Goal: Task Accomplishment & Management: Manage account settings

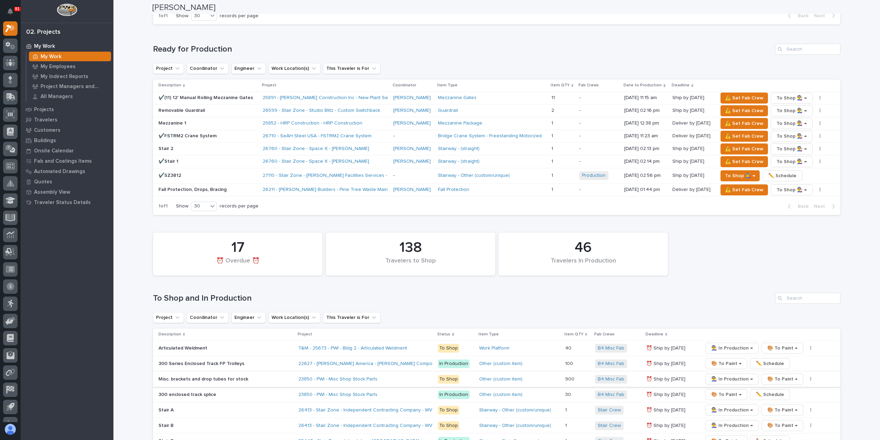
scroll to position [894, 0]
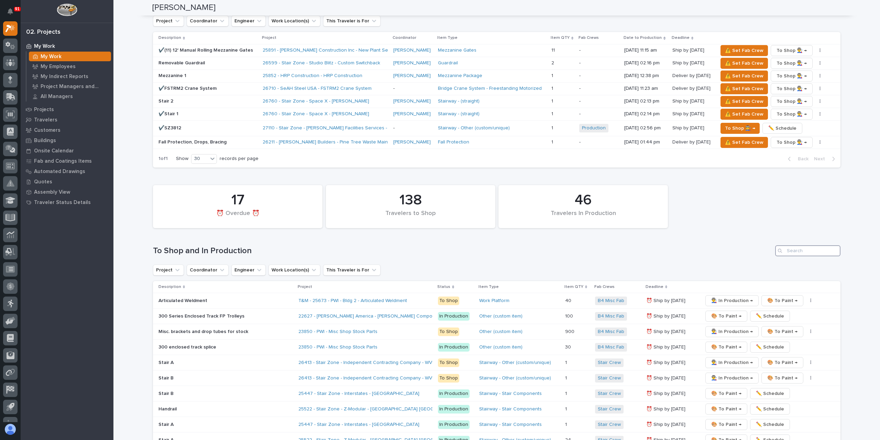
click at [810, 245] on input "Search" at bounding box center [807, 250] width 65 height 11
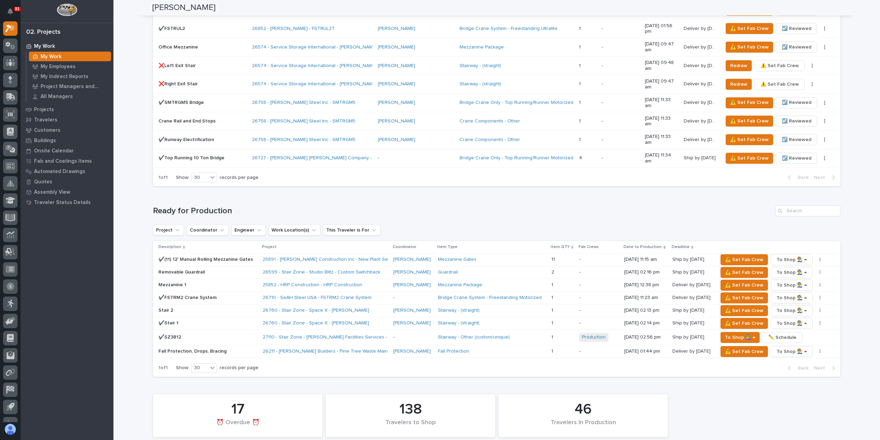
scroll to position [670, 0]
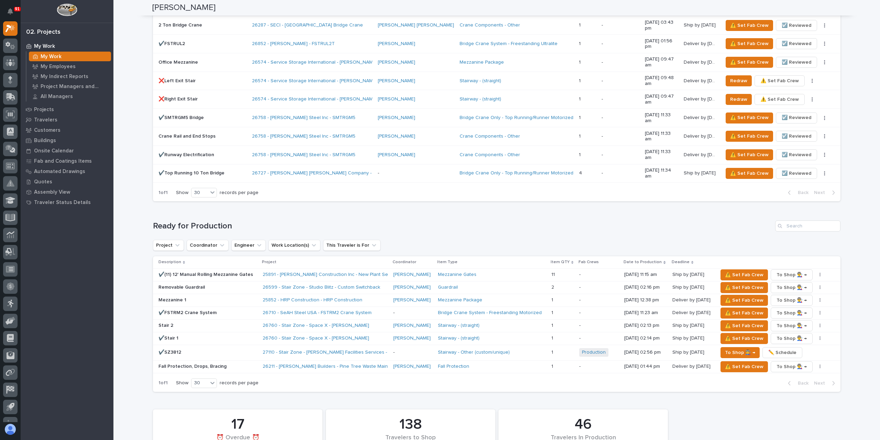
type input "26780"
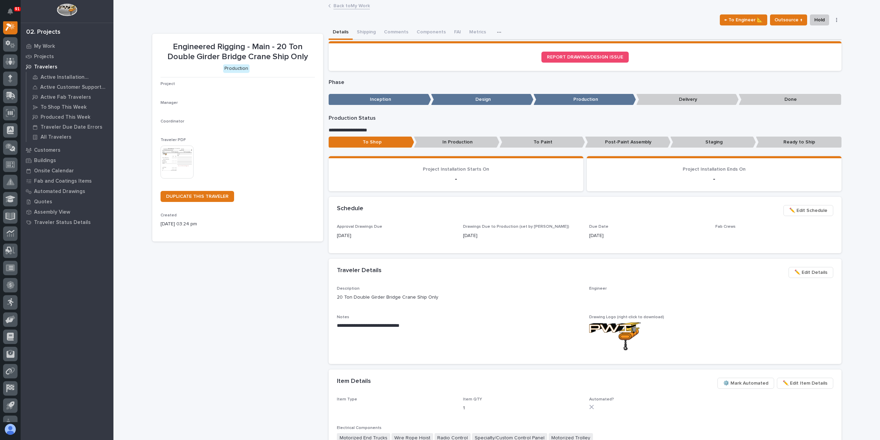
scroll to position [17, 0]
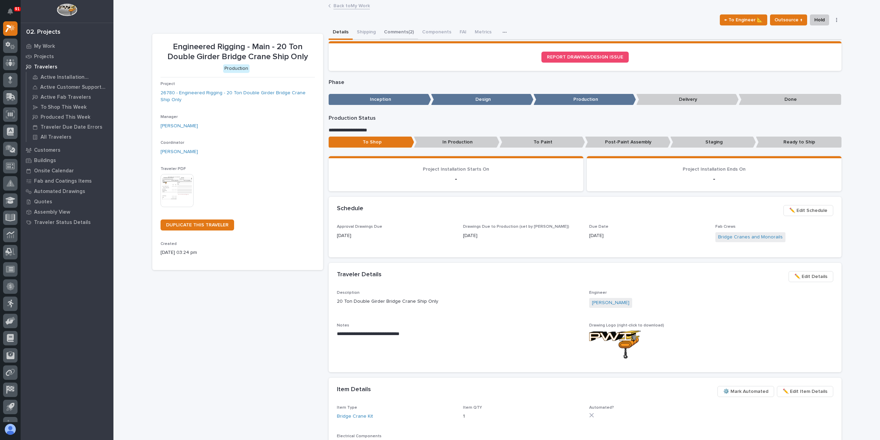
click at [394, 33] on button "Comments (2)" at bounding box center [399, 32] width 38 height 14
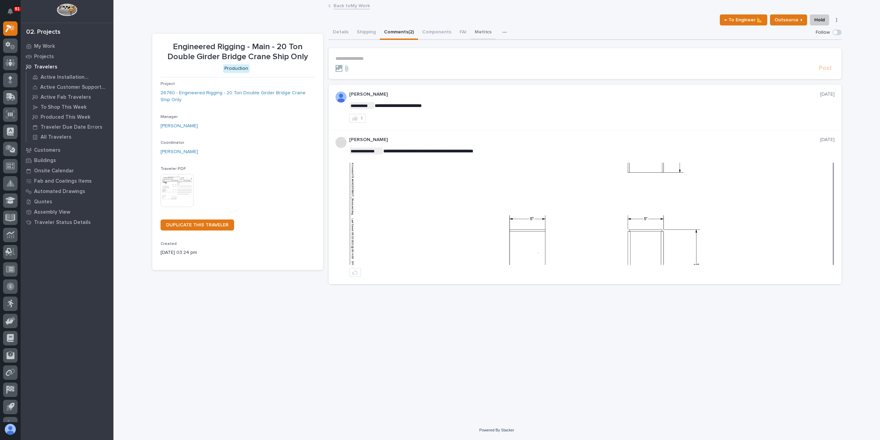
click at [491, 32] on button "Metrics" at bounding box center [483, 32] width 25 height 14
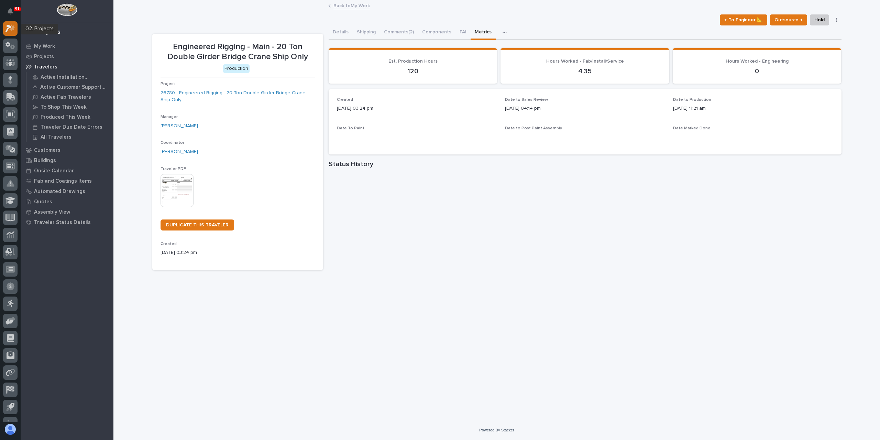
click at [12, 32] on icon at bounding box center [11, 28] width 10 height 8
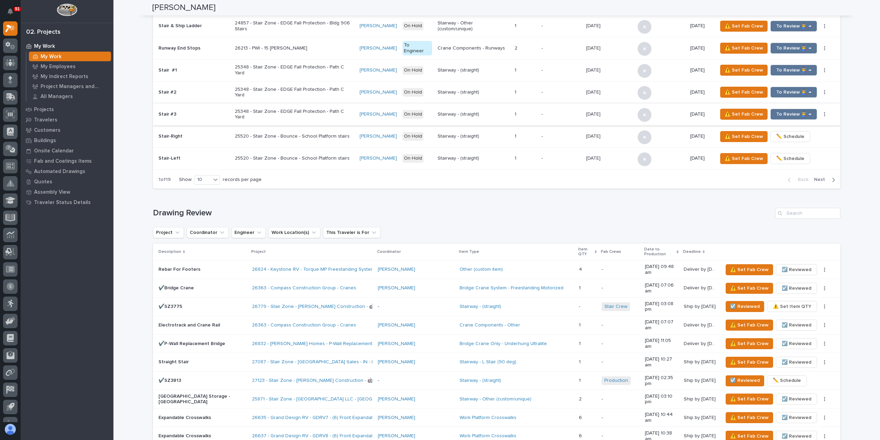
scroll to position [378, 0]
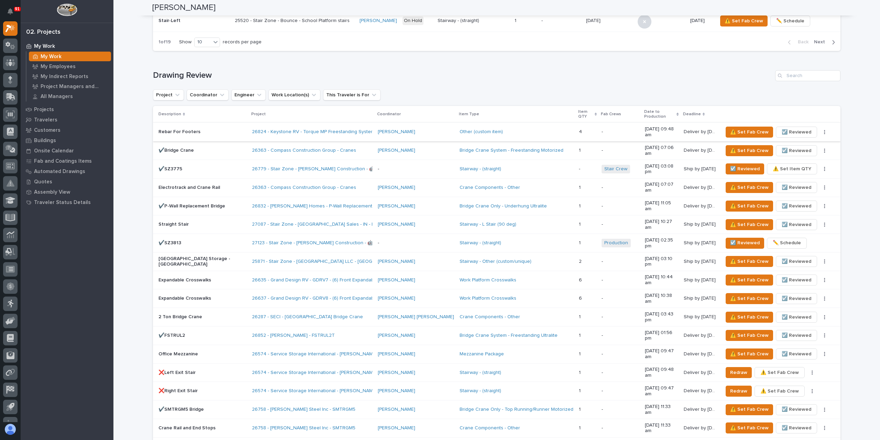
click at [785, 128] on span "☑️ Reviewed" at bounding box center [797, 132] width 30 height 8
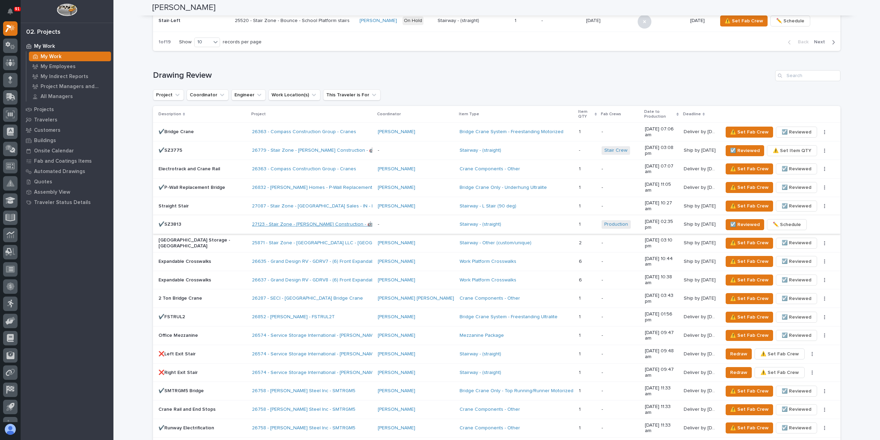
scroll to position [653, 0]
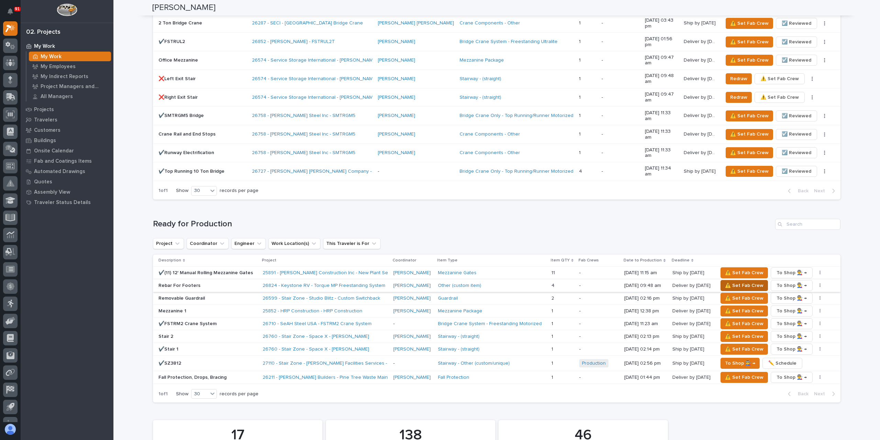
click at [735, 281] on span "⚠️ Set Fab Crew" at bounding box center [744, 285] width 39 height 8
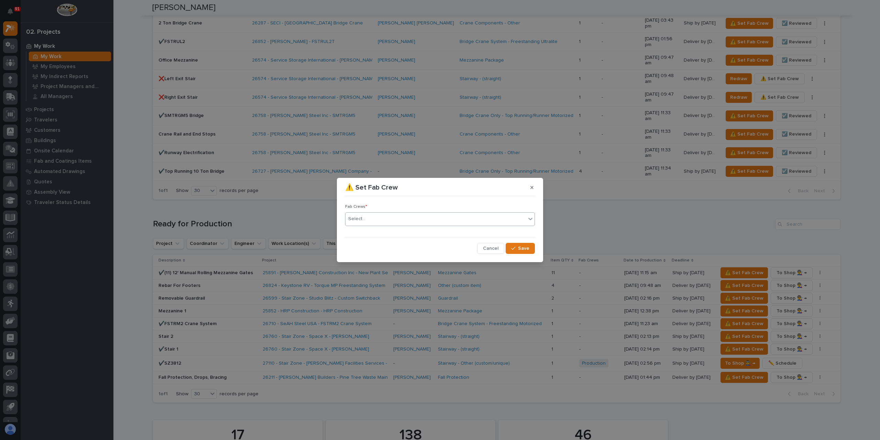
click at [383, 222] on div "Select..." at bounding box center [436, 218] width 181 height 11
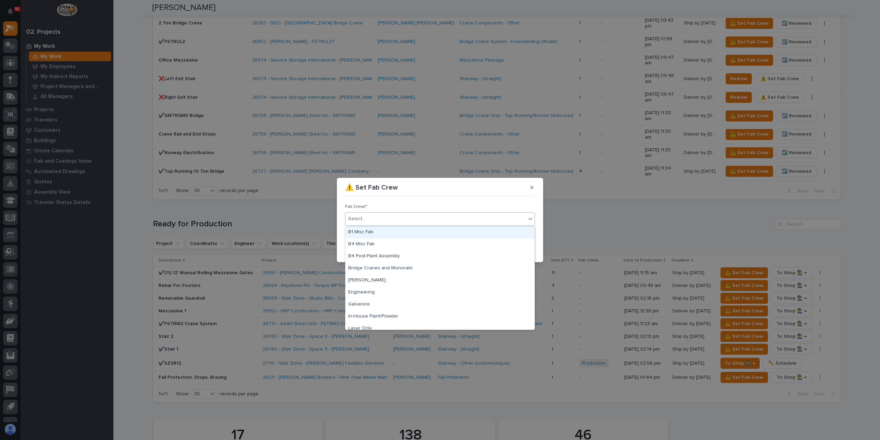
click at [376, 230] on div "B1 Misc Fab" at bounding box center [440, 232] width 189 height 12
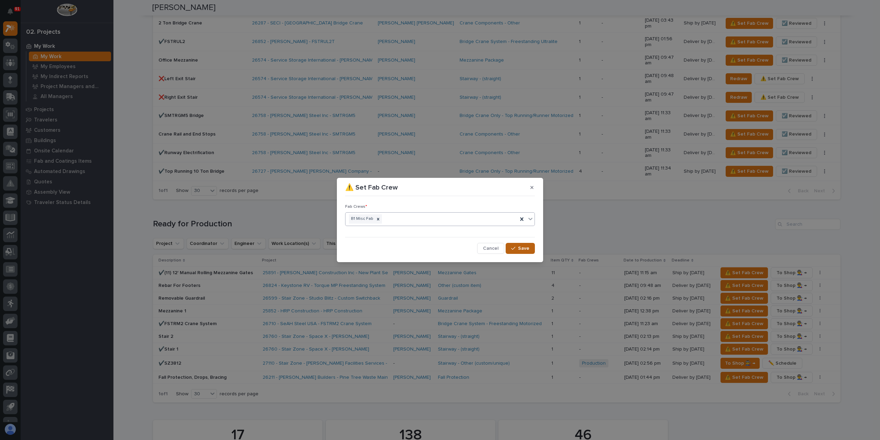
click at [524, 248] on span "Save" at bounding box center [523, 248] width 11 height 6
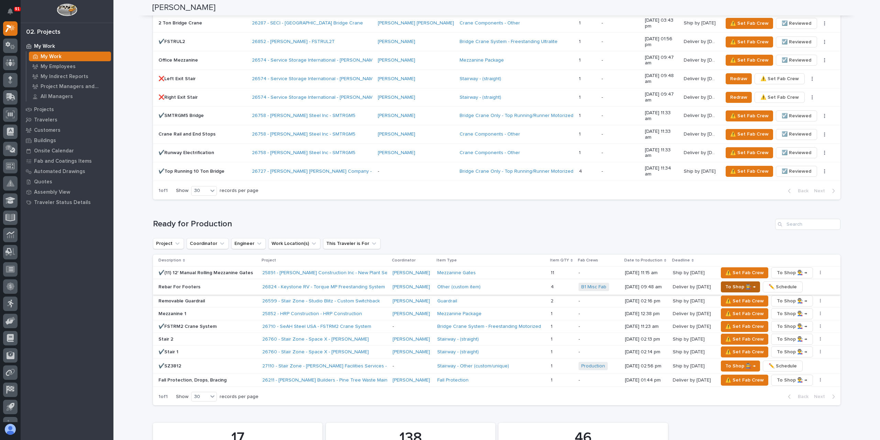
click at [729, 283] on span "To Shop 👨‍🏭 →" at bounding box center [741, 287] width 30 height 8
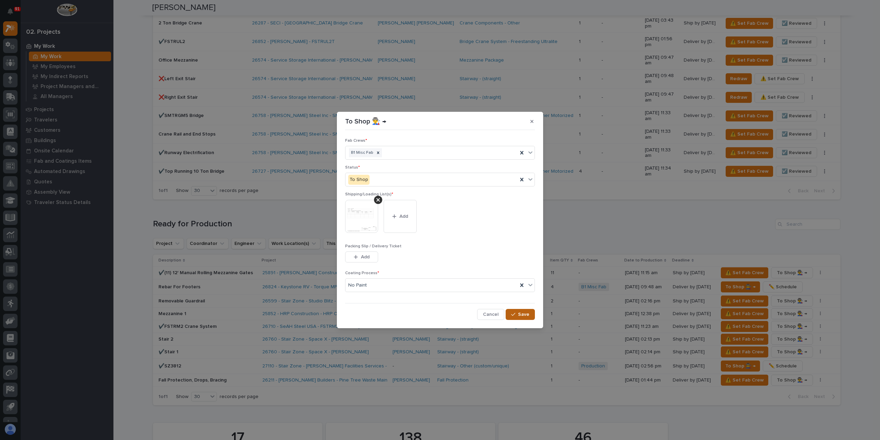
click at [528, 314] on span "Save" at bounding box center [523, 314] width 11 height 6
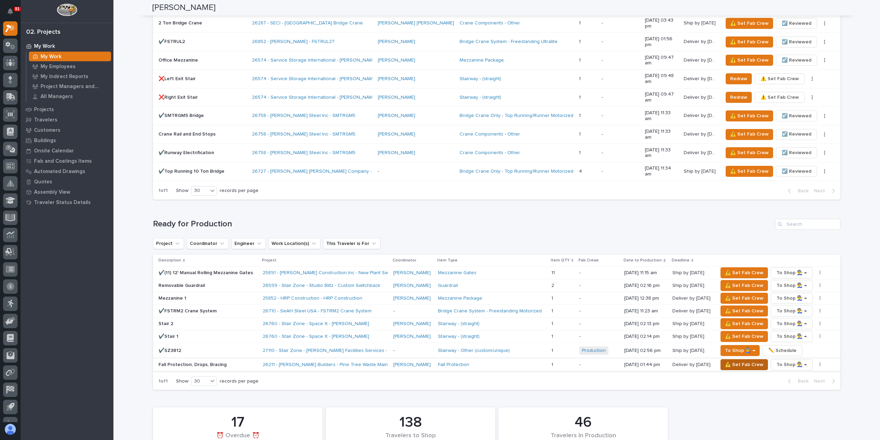
click at [734, 360] on span "⚠️ Set Fab Crew" at bounding box center [744, 364] width 39 height 8
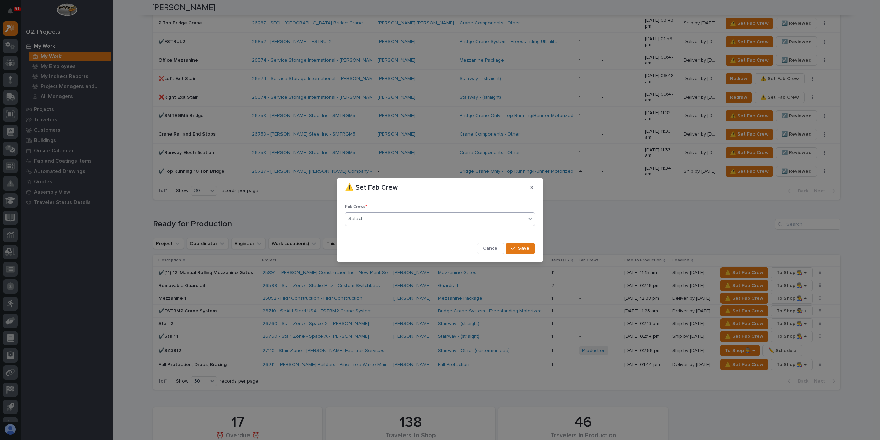
click at [374, 222] on div "Select..." at bounding box center [436, 218] width 181 height 11
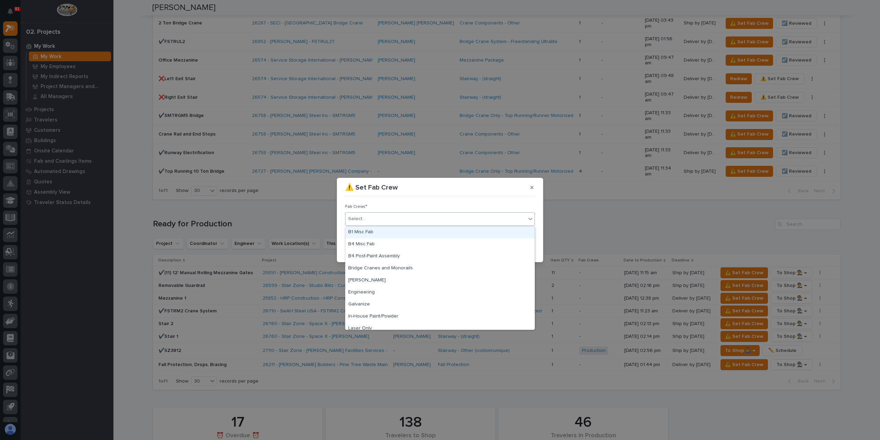
click at [370, 231] on div "B1 Misc Fab" at bounding box center [440, 232] width 189 height 12
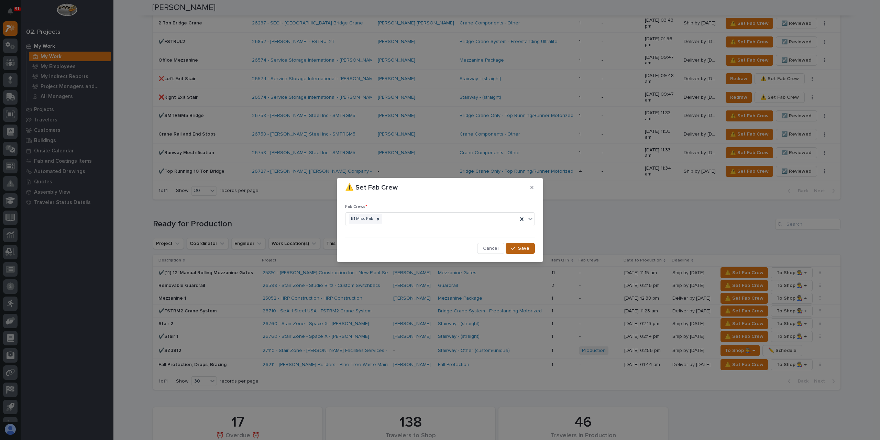
click at [508, 247] on button "Save" at bounding box center [520, 248] width 29 height 11
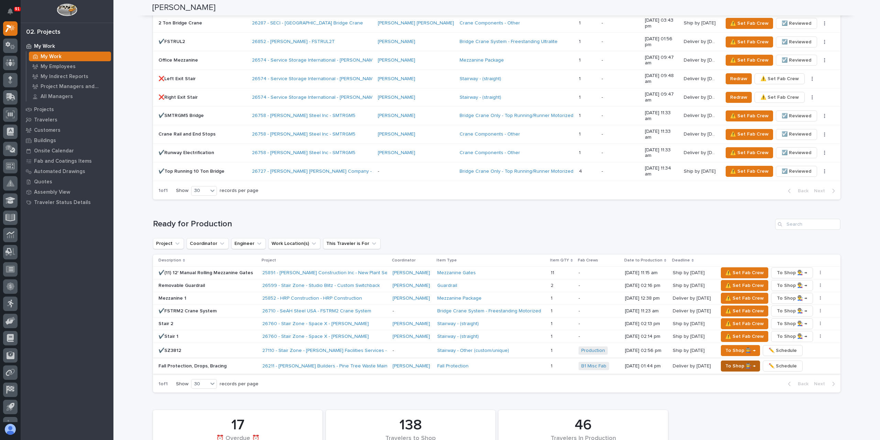
click at [733, 362] on span "To Shop 👨‍🏭 →" at bounding box center [741, 366] width 30 height 8
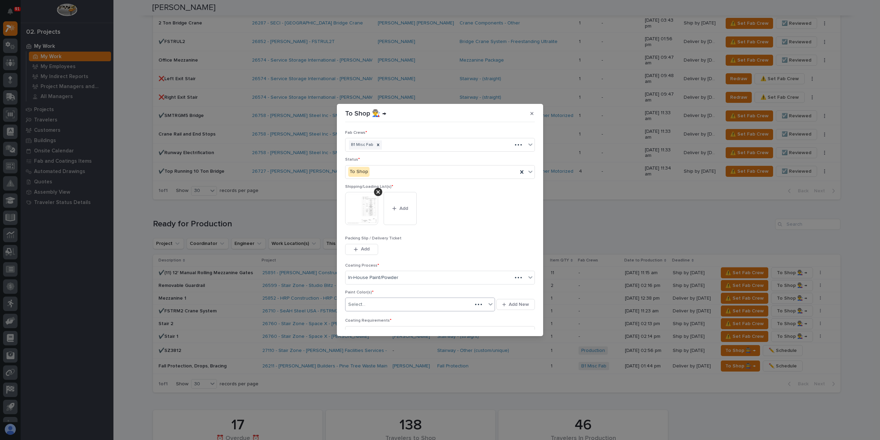
click at [373, 303] on div "Select..." at bounding box center [409, 304] width 127 height 11
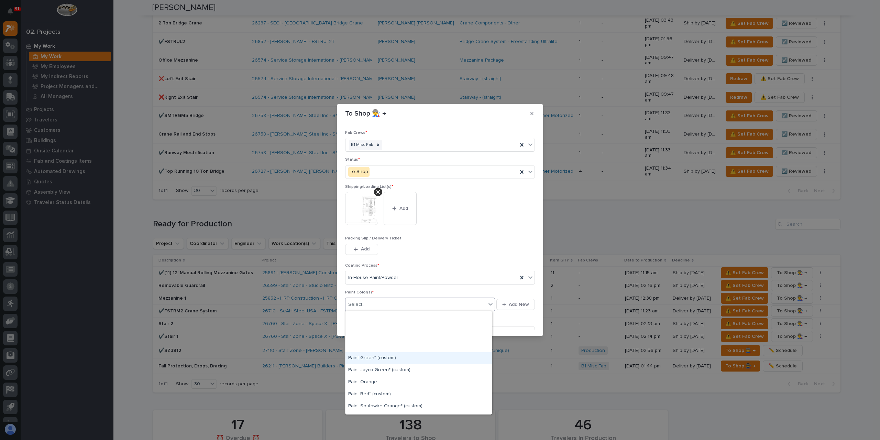
scroll to position [172, 0]
click at [380, 359] on div "Paint Yellow" at bounding box center [419, 362] width 146 height 12
click at [405, 304] on div "Paint Yellow" at bounding box center [412, 304] width 132 height 12
click at [373, 361] on div "Prime Gray" at bounding box center [419, 362] width 146 height 12
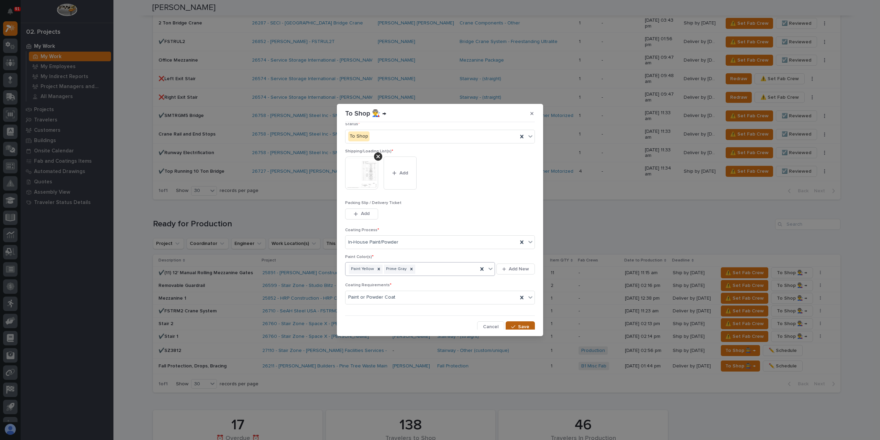
scroll to position [37, 0]
click at [512, 320] on button "Save" at bounding box center [520, 325] width 29 height 11
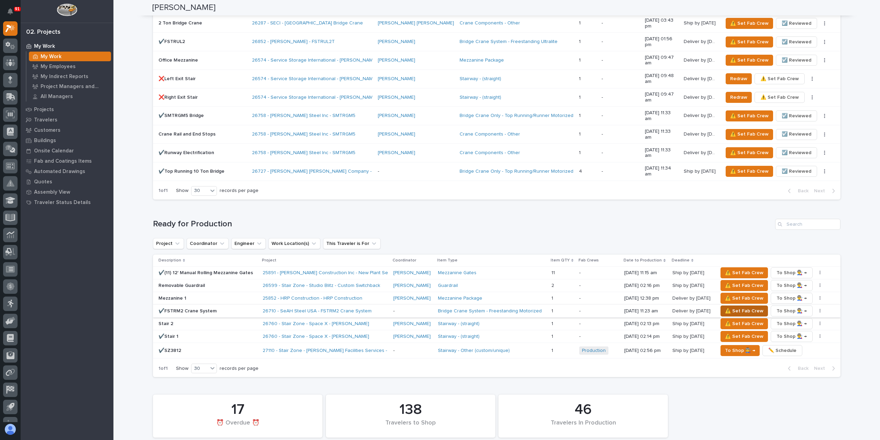
click at [731, 307] on span "⚠️ Set Fab Crew" at bounding box center [744, 311] width 39 height 8
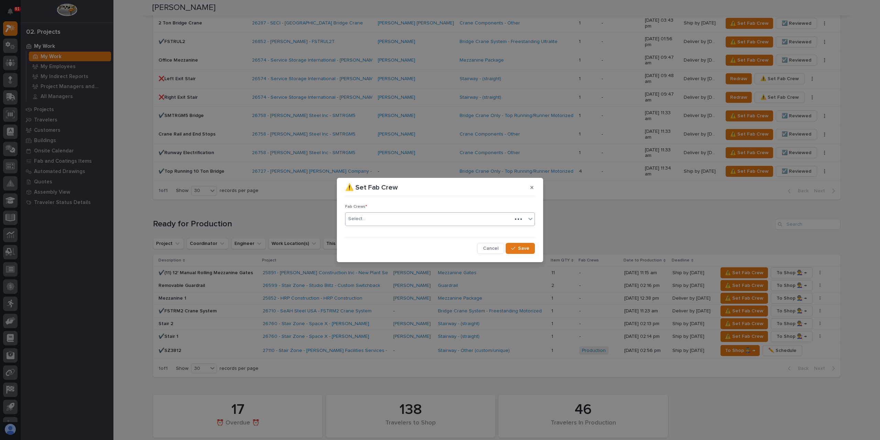
click at [368, 225] on div "Select..." at bounding box center [440, 219] width 190 height 14
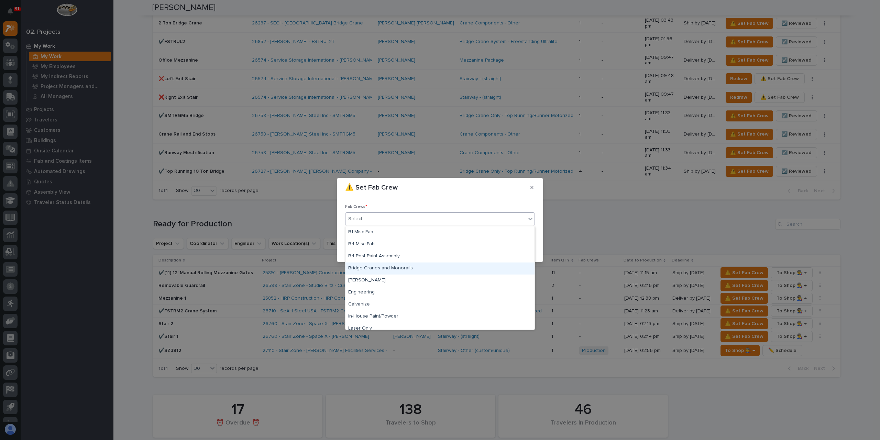
click at [371, 265] on div "Bridge Cranes and Monorails" at bounding box center [440, 268] width 189 height 12
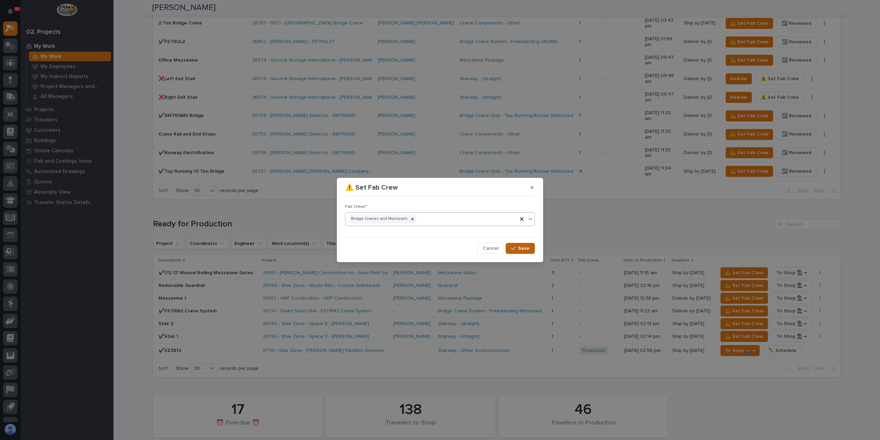
click at [526, 249] on span "Save" at bounding box center [523, 248] width 11 height 6
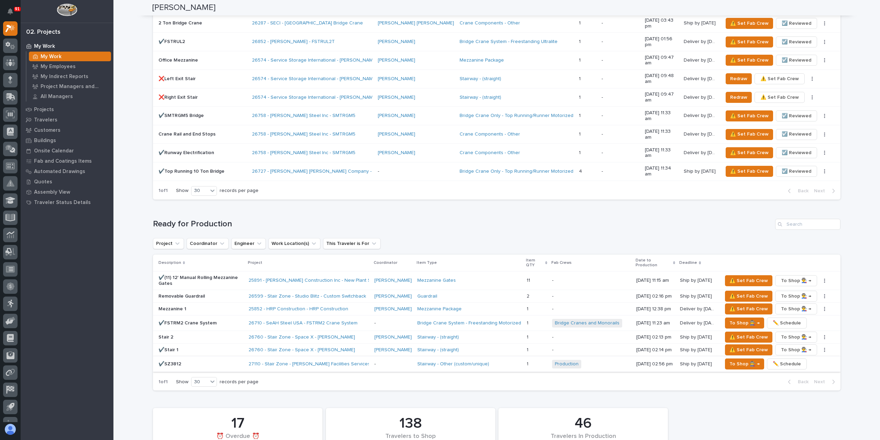
click at [791, 360] on span "✏️ Schedule" at bounding box center [787, 364] width 28 height 8
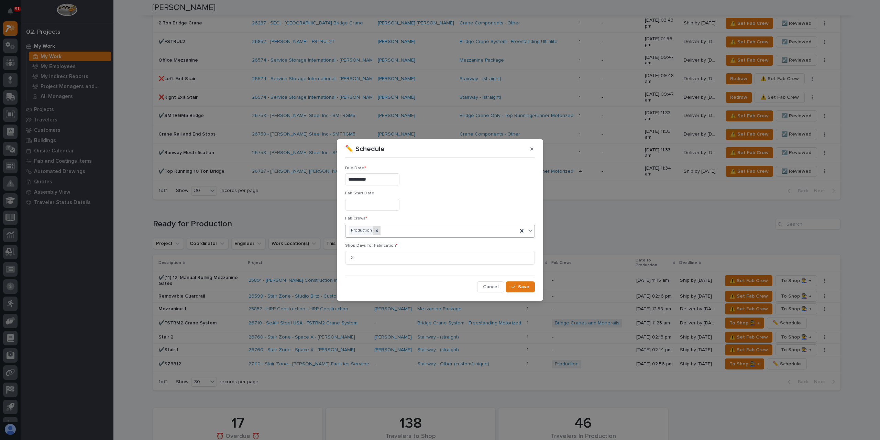
click at [375, 228] on icon at bounding box center [376, 230] width 5 height 5
click at [383, 229] on div "Select..." at bounding box center [436, 230] width 181 height 11
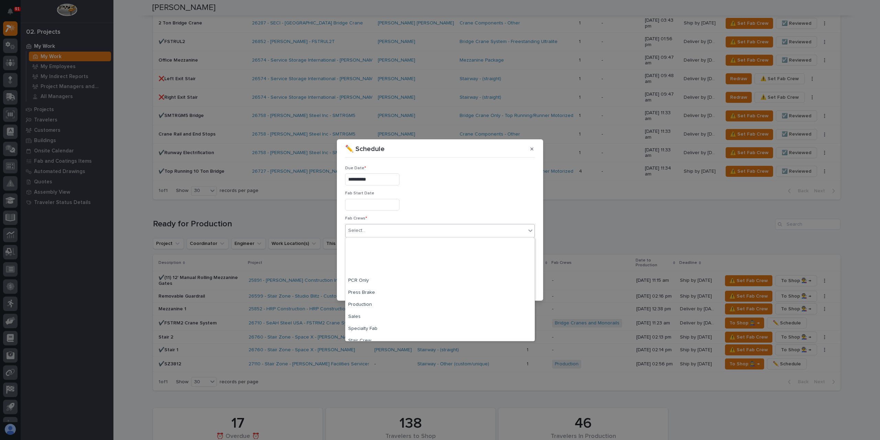
scroll to position [162, 0]
click at [358, 284] on div "Stair Crew" at bounding box center [440, 287] width 189 height 12
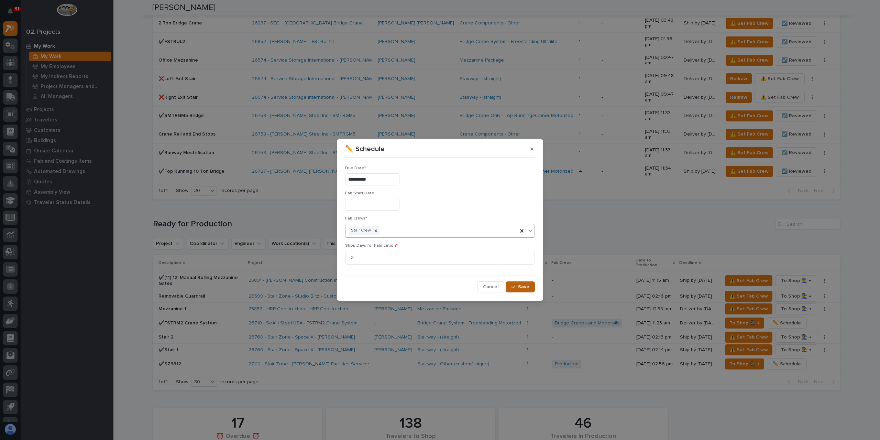
click at [510, 288] on button "Save" at bounding box center [520, 286] width 29 height 11
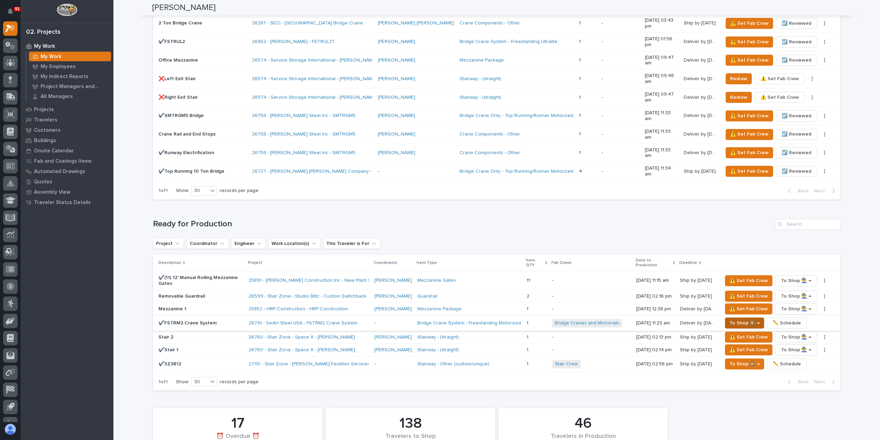
click at [730, 319] on span "To Shop 👨‍🏭 →" at bounding box center [745, 323] width 30 height 8
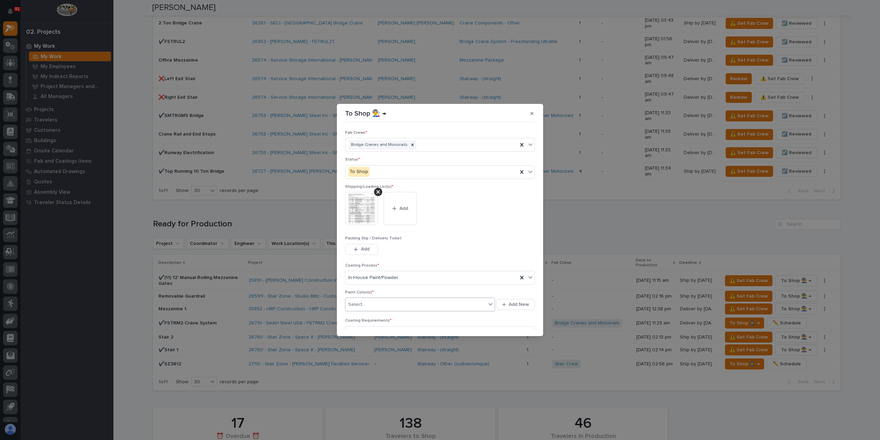
click at [385, 306] on div "Select..." at bounding box center [416, 304] width 141 height 11
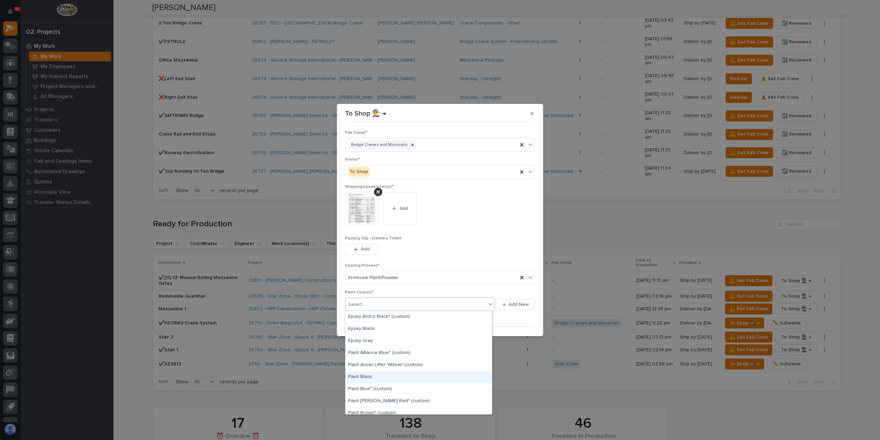
scroll to position [103, 0]
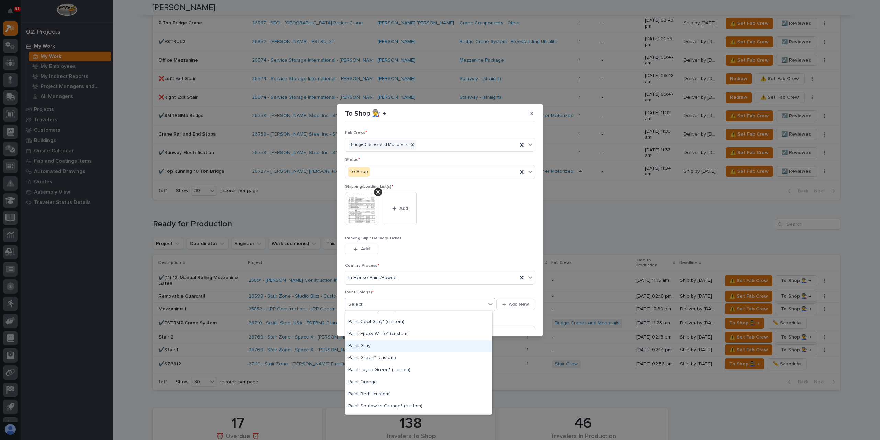
click at [368, 345] on div "Paint Gray" at bounding box center [419, 346] width 146 height 12
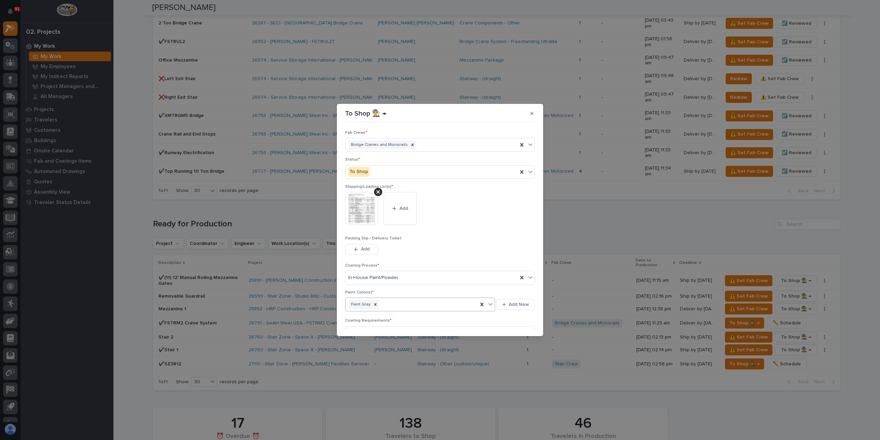
click at [391, 306] on div "Paint Gray" at bounding box center [412, 304] width 132 height 12
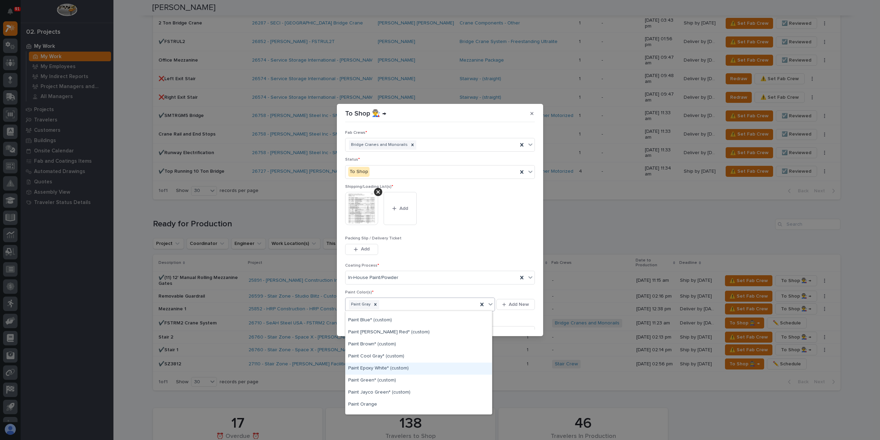
scroll to position [138, 0]
click at [368, 382] on div "Paint Yellow" at bounding box center [419, 384] width 146 height 12
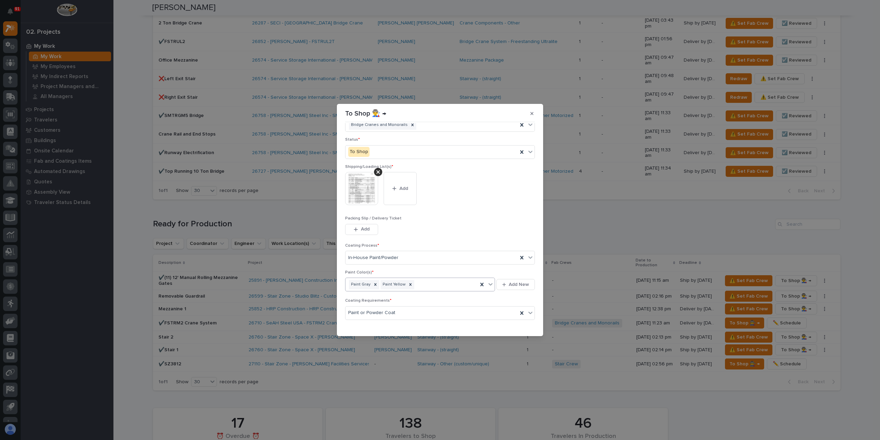
scroll to position [37, 0]
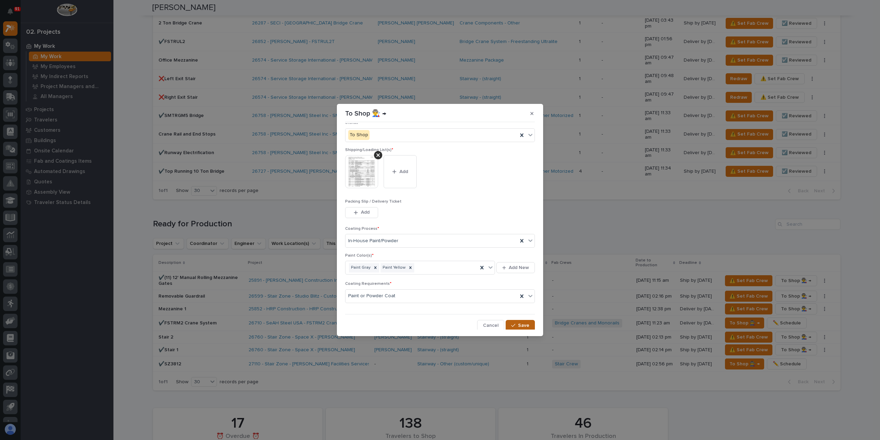
click at [518, 322] on span "Save" at bounding box center [523, 325] width 11 height 6
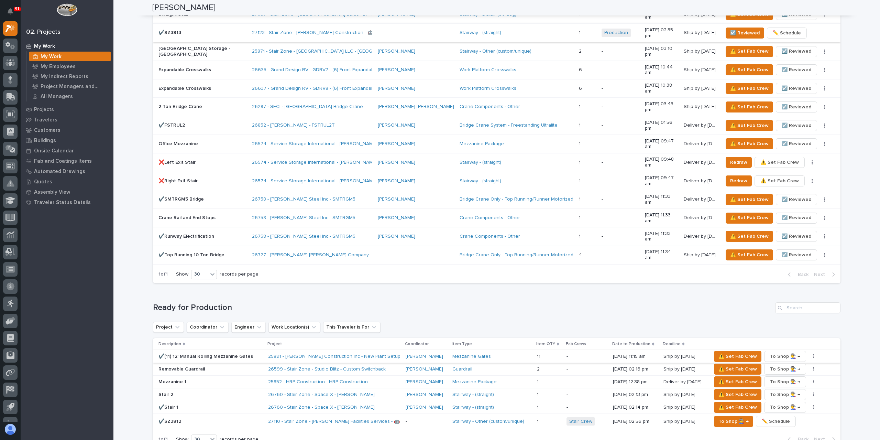
scroll to position [585, 0]
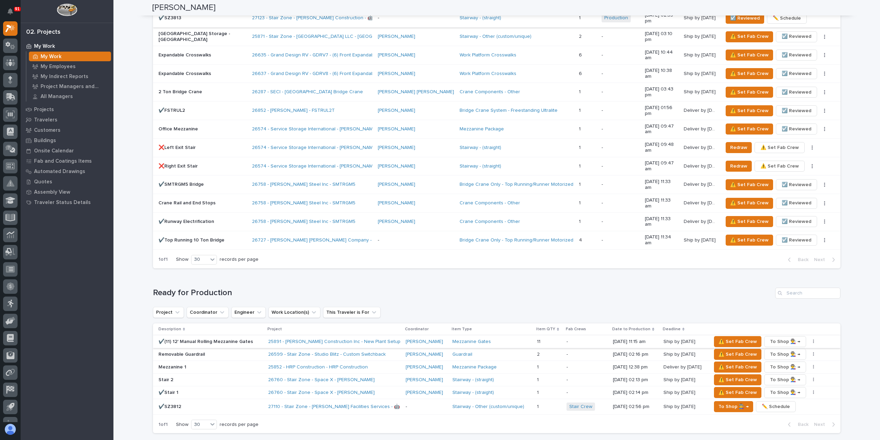
click at [810, 339] on button "button" at bounding box center [814, 341] width 10 height 5
click at [784, 351] on span "✏️ Schedule" at bounding box center [788, 355] width 28 height 8
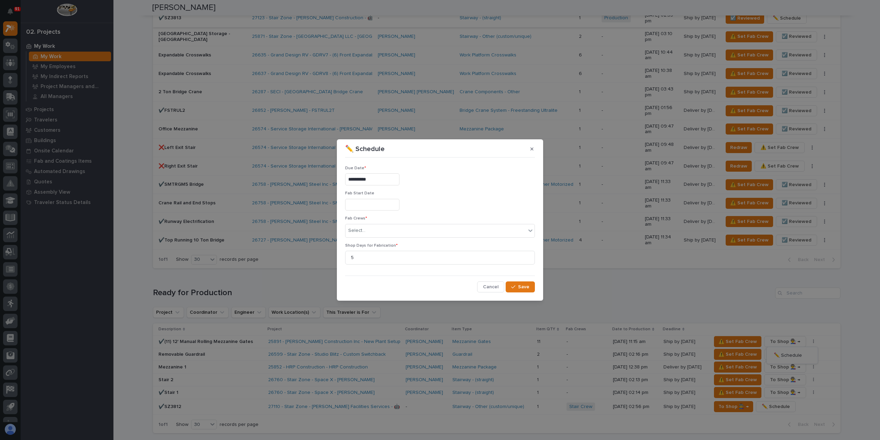
click at [377, 179] on input "**********" at bounding box center [372, 179] width 54 height 12
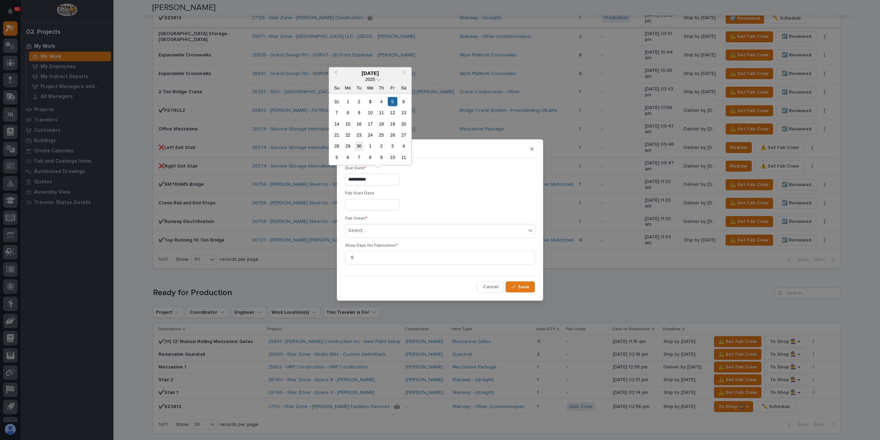
click at [358, 145] on div "30" at bounding box center [359, 145] width 9 height 9
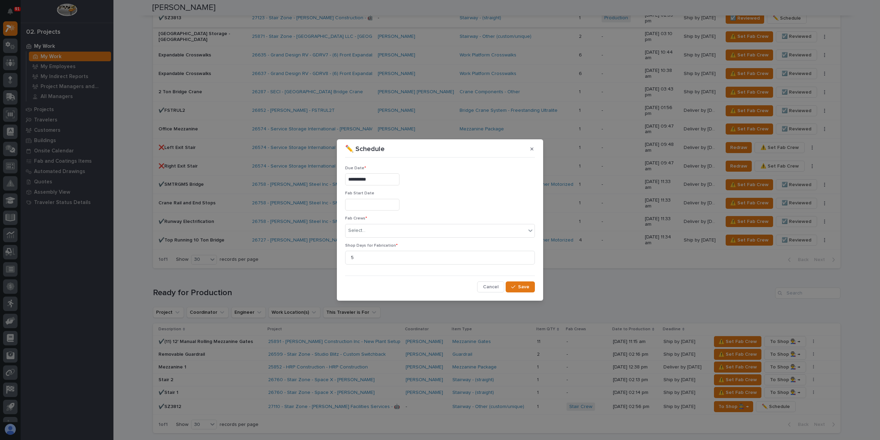
type input "**********"
click at [387, 226] on div "Select..." at bounding box center [436, 230] width 181 height 11
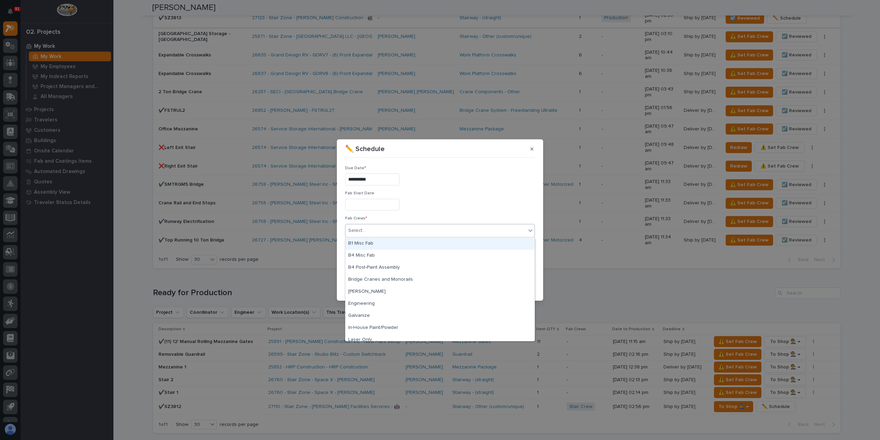
click at [376, 239] on div "B1 Misc Fab" at bounding box center [440, 244] width 189 height 12
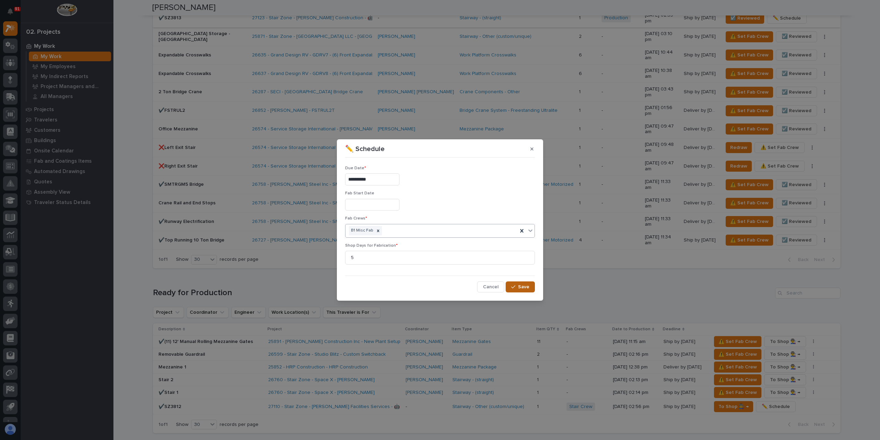
click at [517, 284] on div "button" at bounding box center [514, 286] width 7 height 5
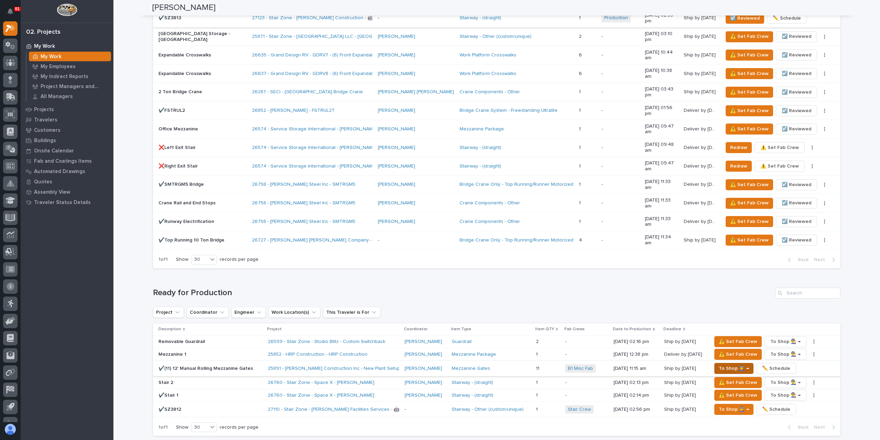
click at [729, 364] on span "To Shop 👨‍🏭 →" at bounding box center [734, 368] width 30 height 8
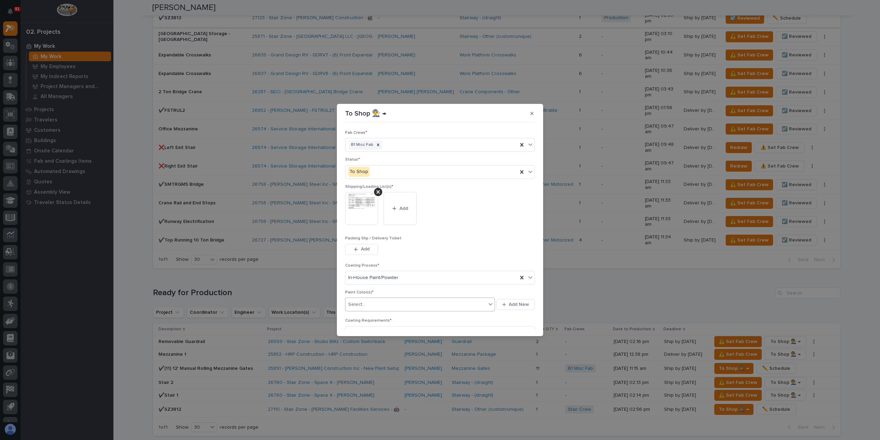
click at [367, 304] on div "Select..." at bounding box center [416, 304] width 141 height 11
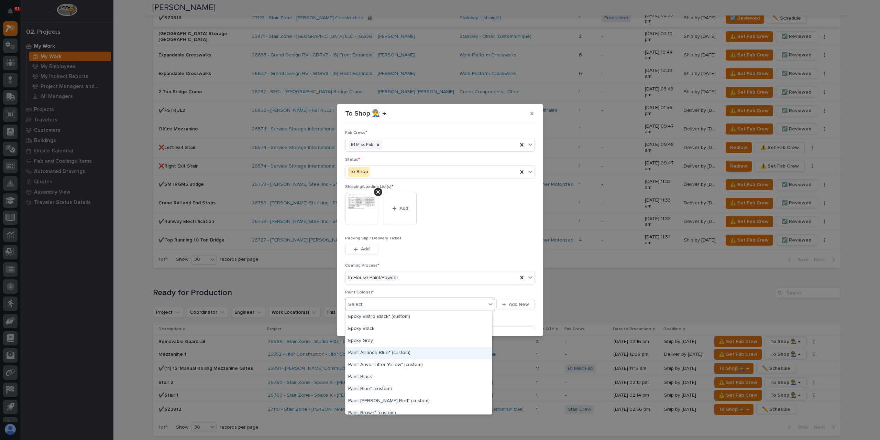
click at [383, 351] on div "Paint Alliance Blue* (custom)" at bounding box center [419, 353] width 146 height 12
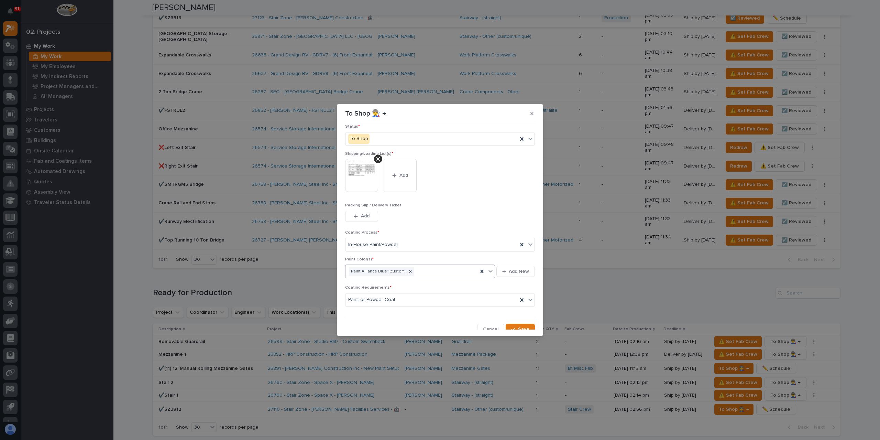
scroll to position [37, 0]
click at [522, 322] on span "Save" at bounding box center [523, 325] width 11 height 6
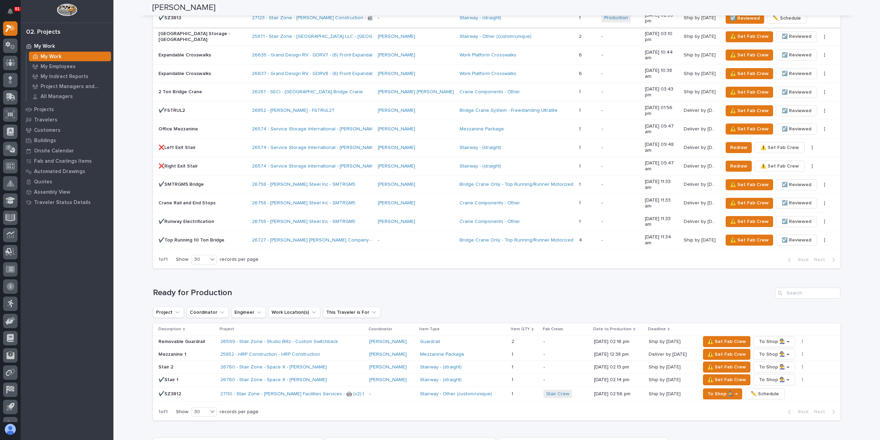
scroll to position [894, 0]
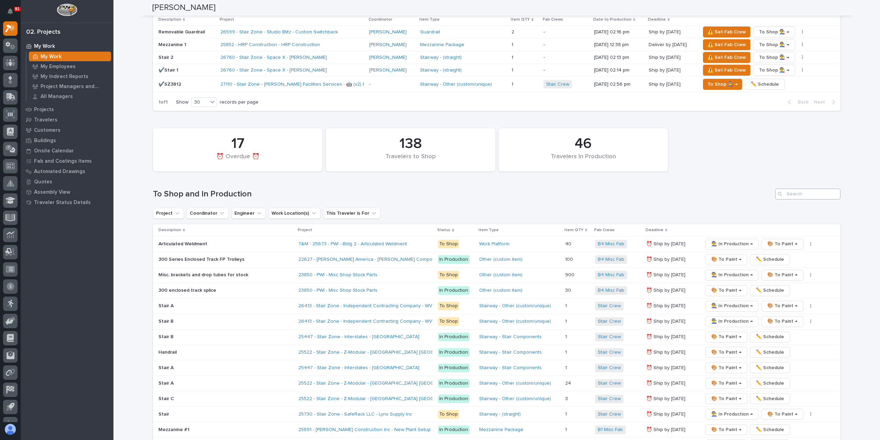
drag, startPoint x: 809, startPoint y: 72, endPoint x: 809, endPoint y: 78, distance: 5.5
click at [810, 125] on div "46 Travelers In Production 17 ⏰ Overdue ⏰ 138 Travelers to Shop To Shop and In …" at bounding box center [497, 423] width 688 height 597
click at [809, 188] on input "Search" at bounding box center [807, 193] width 65 height 11
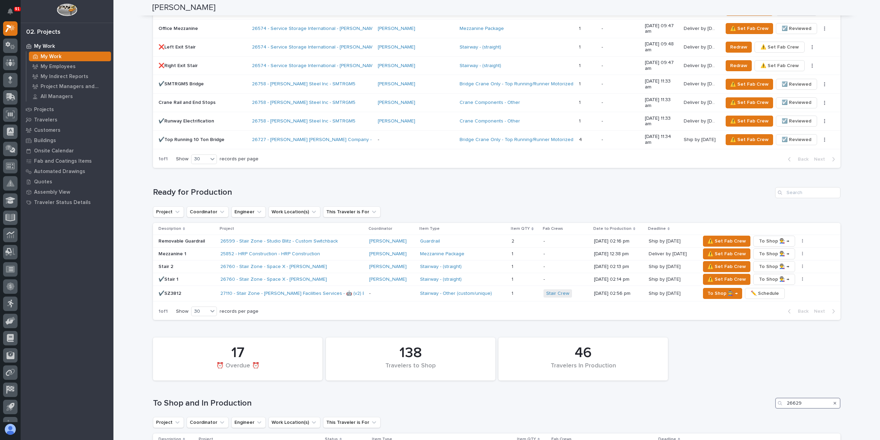
scroll to position [677, 0]
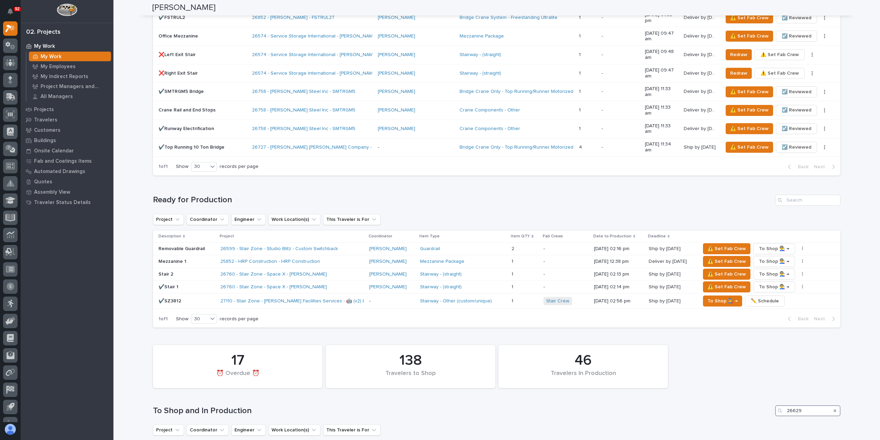
type input "26629"
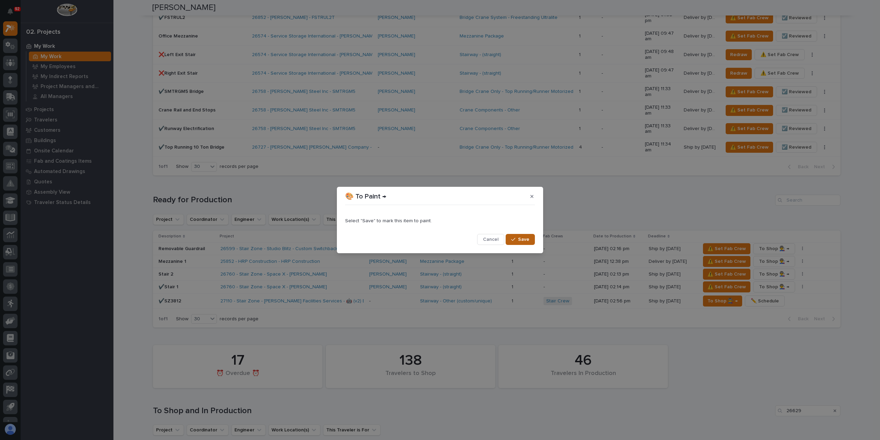
click at [514, 235] on button "Save" at bounding box center [520, 239] width 29 height 11
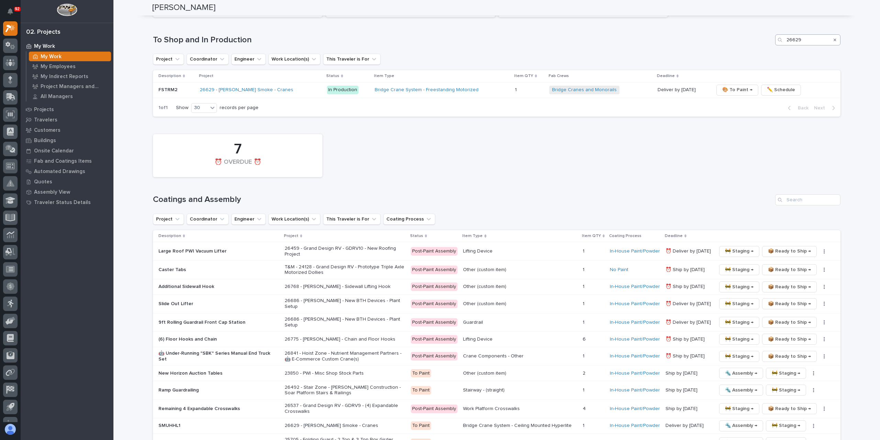
scroll to position [860, 0]
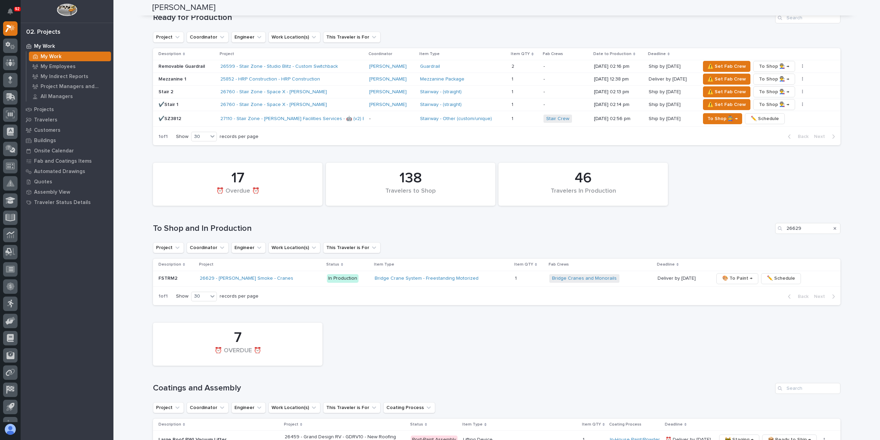
click at [834, 223] on div "Search" at bounding box center [835, 228] width 11 height 11
click at [834, 227] on icon "Search" at bounding box center [835, 228] width 3 height 3
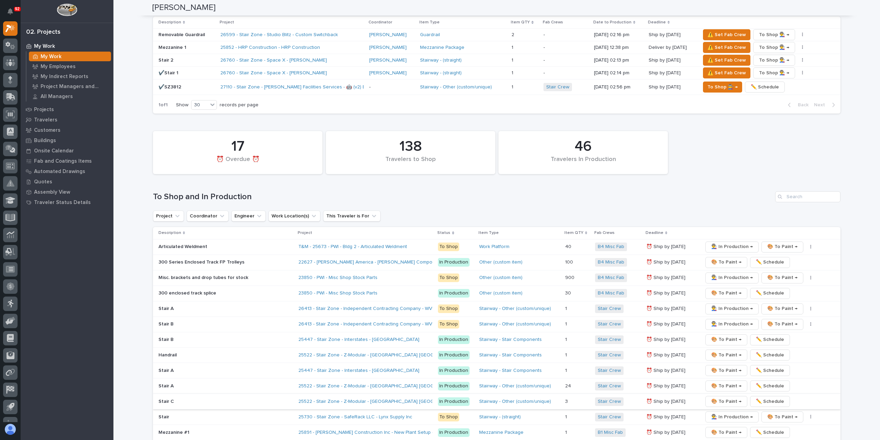
scroll to position [946, 0]
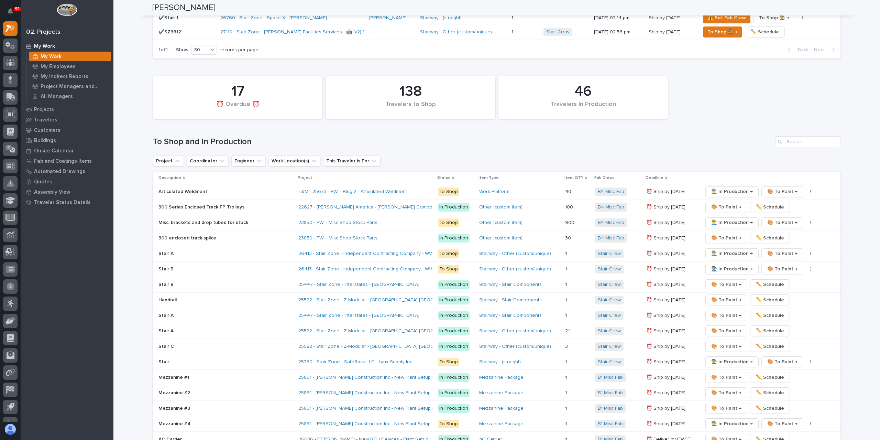
click at [159, 359] on p "Stair" at bounding box center [219, 362] width 120 height 6
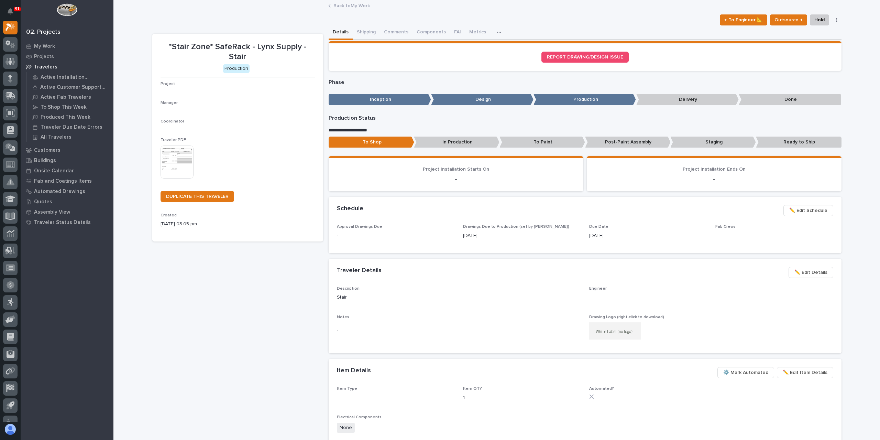
scroll to position [17, 0]
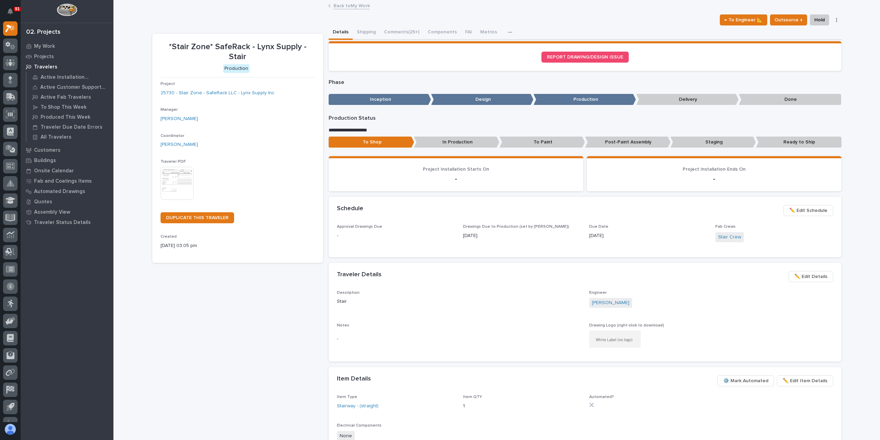
click at [807, 209] on span "✏️ Edit Schedule" at bounding box center [808, 210] width 38 height 8
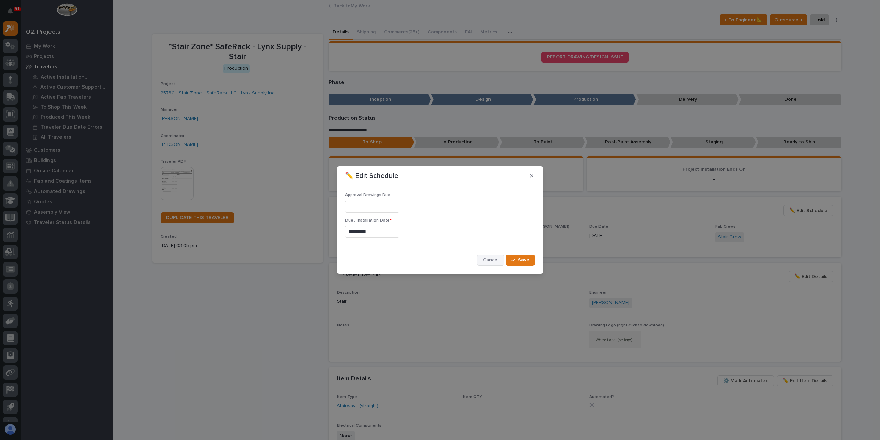
click at [497, 257] on span "Cancel" at bounding box center [490, 260] width 15 height 6
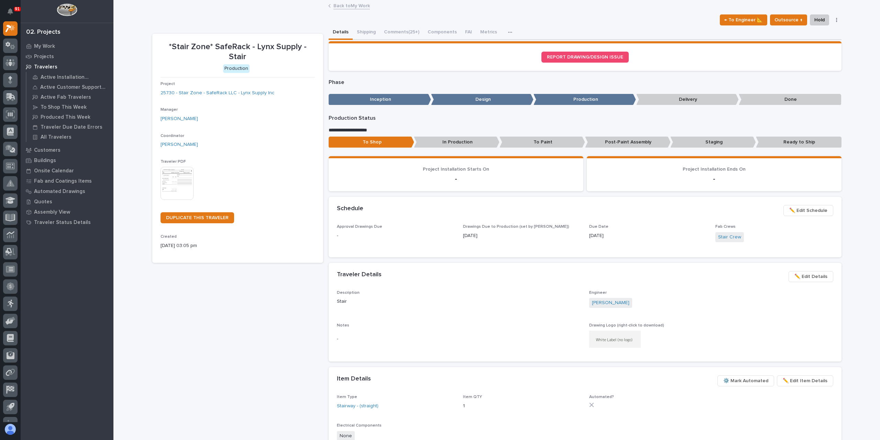
click at [798, 210] on span "✏️ Edit Schedule" at bounding box center [808, 210] width 38 height 8
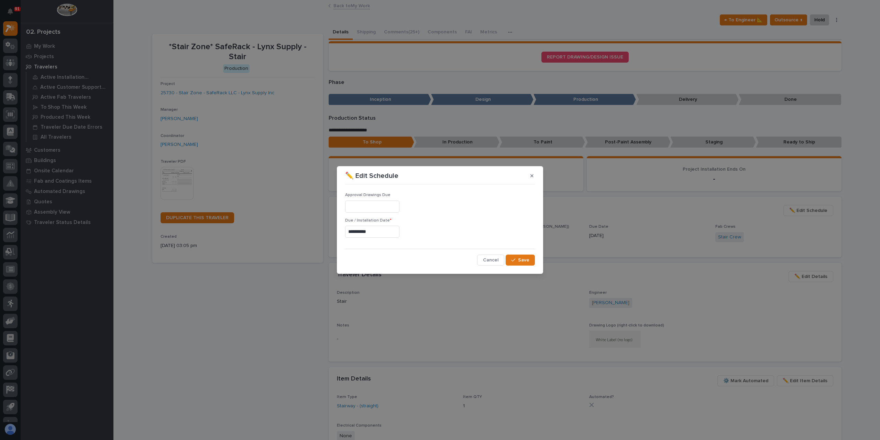
click at [380, 234] on input "**********" at bounding box center [372, 232] width 54 height 12
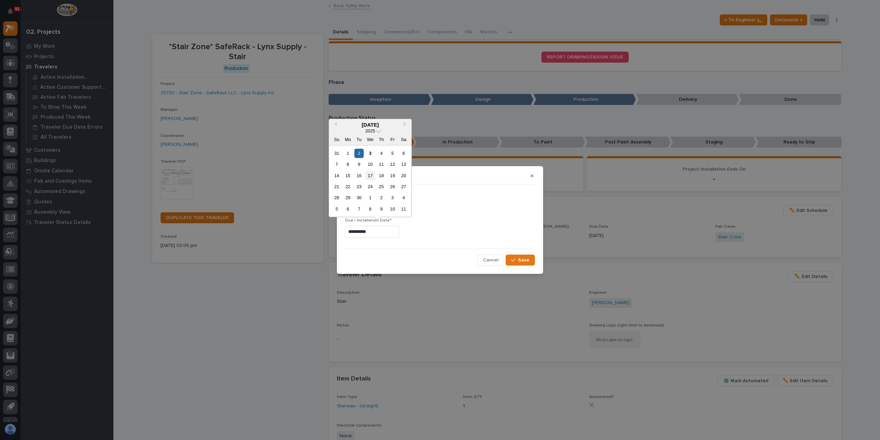
click at [368, 175] on div "17" at bounding box center [370, 175] width 9 height 9
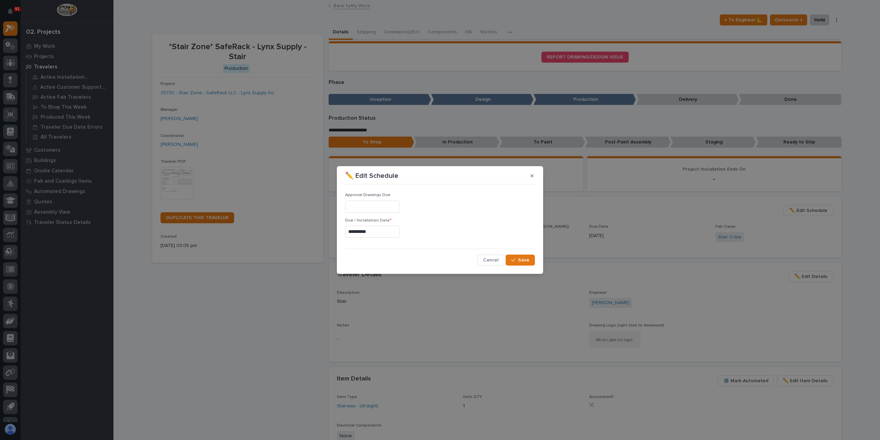
type input "**********"
click at [517, 260] on div "button" at bounding box center [514, 260] width 7 height 5
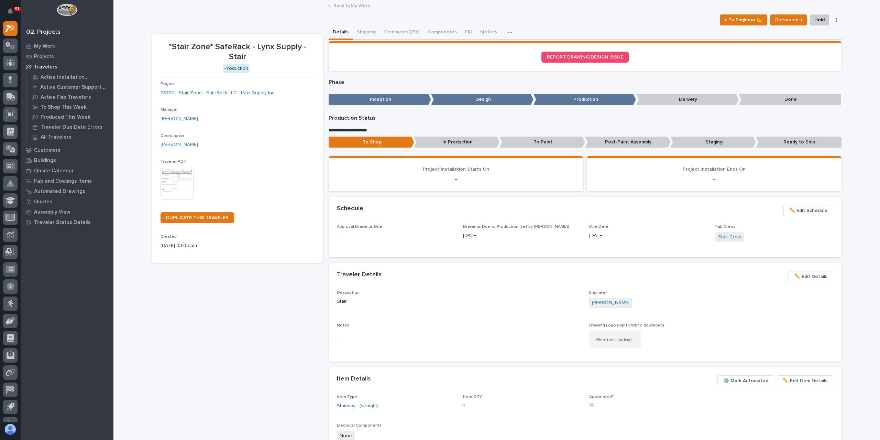
click at [344, 7] on link "Back to My Work" at bounding box center [352, 5] width 36 height 8
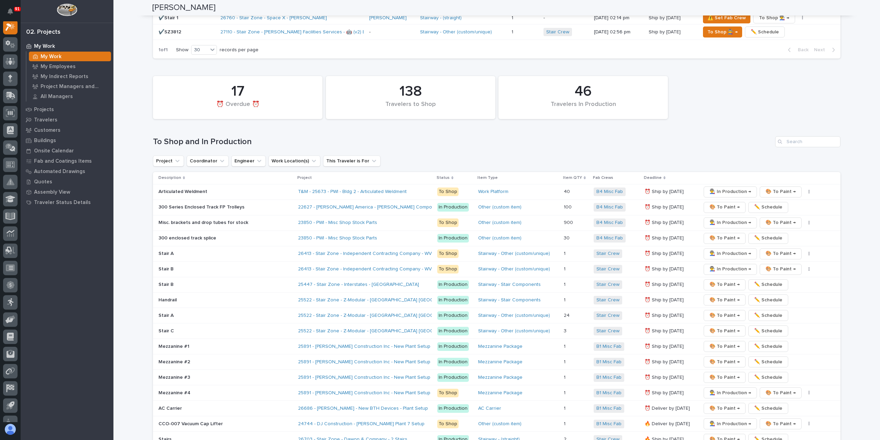
scroll to position [963, 0]
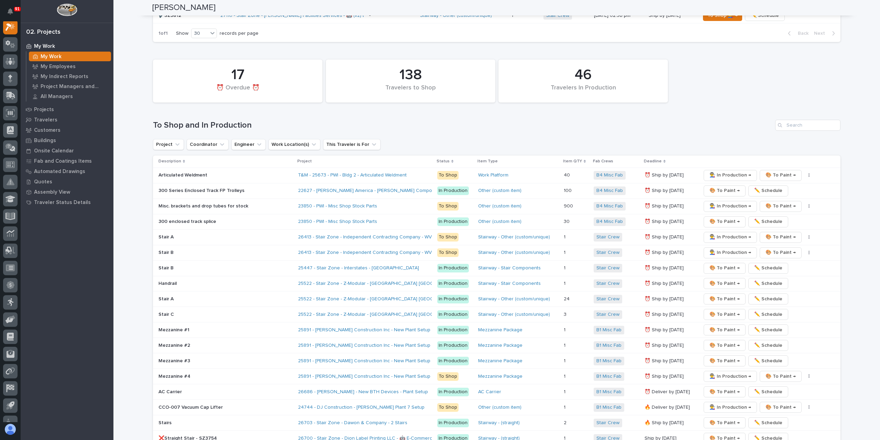
click at [171, 296] on p "Stair A" at bounding box center [219, 299] width 120 height 6
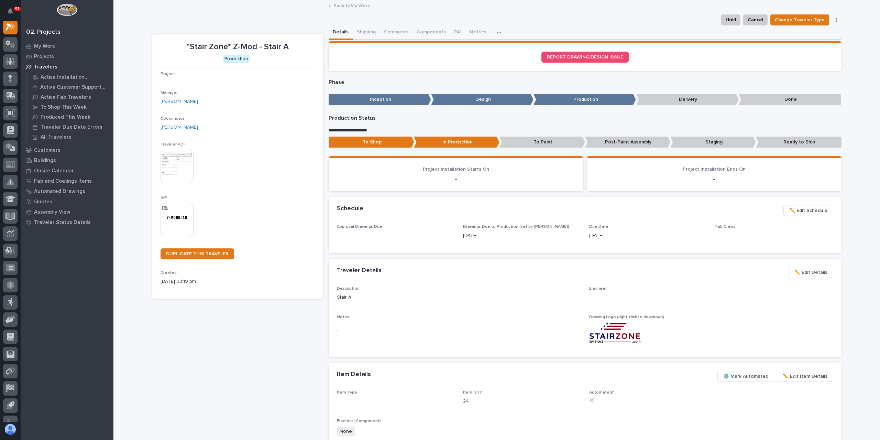
scroll to position [17, 0]
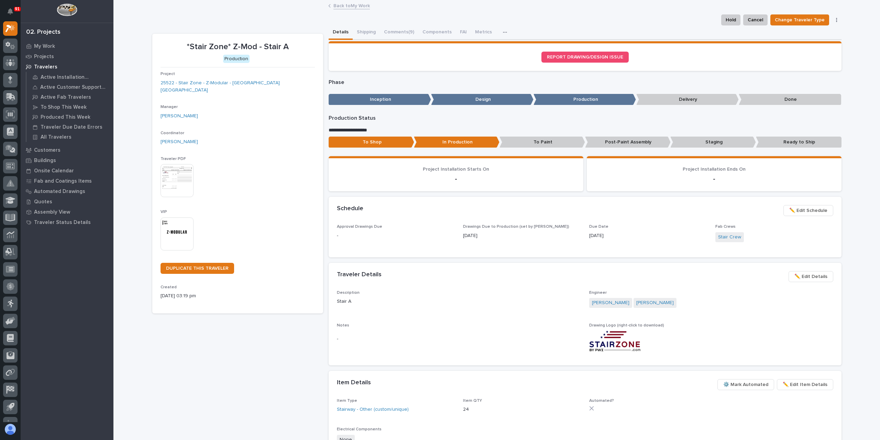
click at [806, 209] on span "✏️ Edit Schedule" at bounding box center [808, 210] width 38 height 8
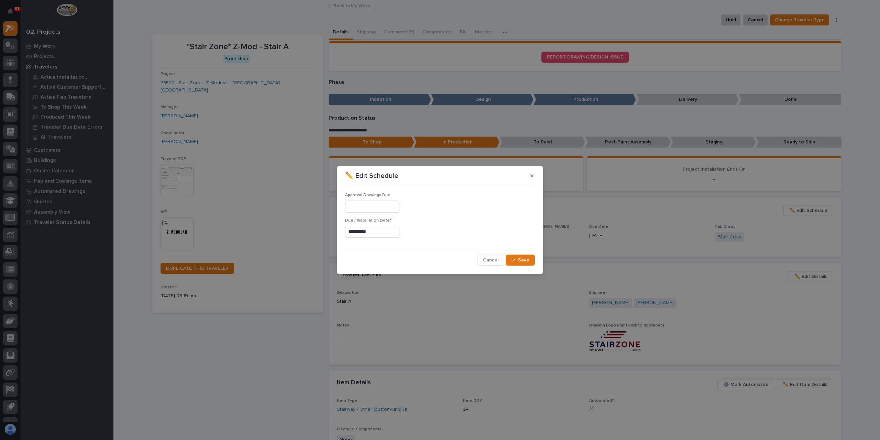
click at [389, 233] on input "**********" at bounding box center [372, 232] width 54 height 12
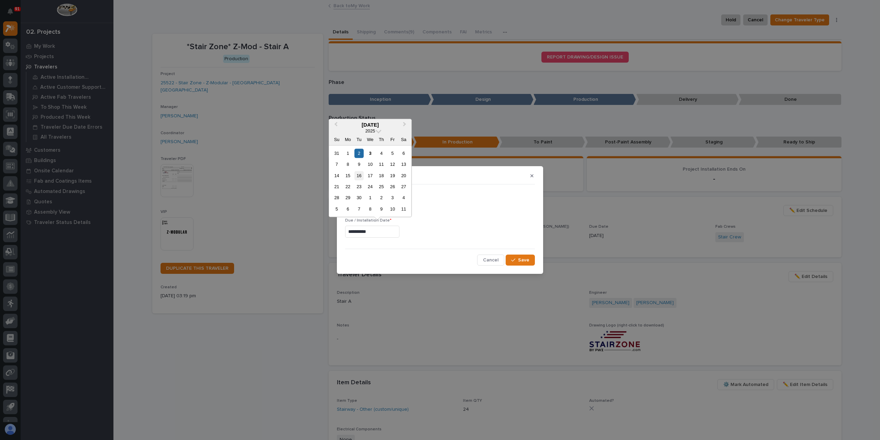
click at [362, 175] on div "16" at bounding box center [359, 175] width 9 height 9
type input "**********"
click at [388, 231] on input "**********" at bounding box center [372, 232] width 54 height 12
click at [515, 261] on icon "button" at bounding box center [513, 260] width 4 height 5
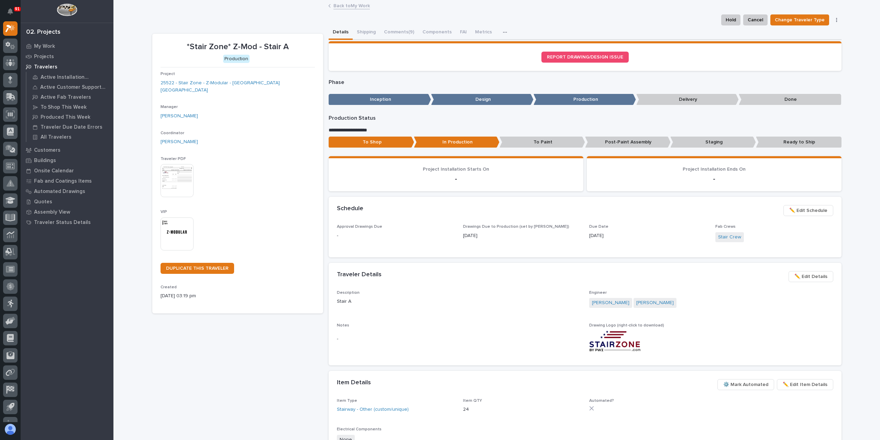
click at [342, 5] on link "Back to My Work" at bounding box center [352, 5] width 36 height 8
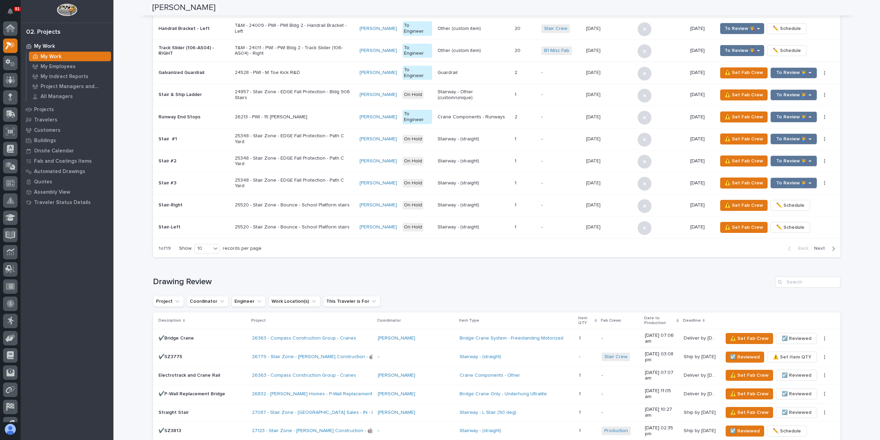
scroll to position [894, 0]
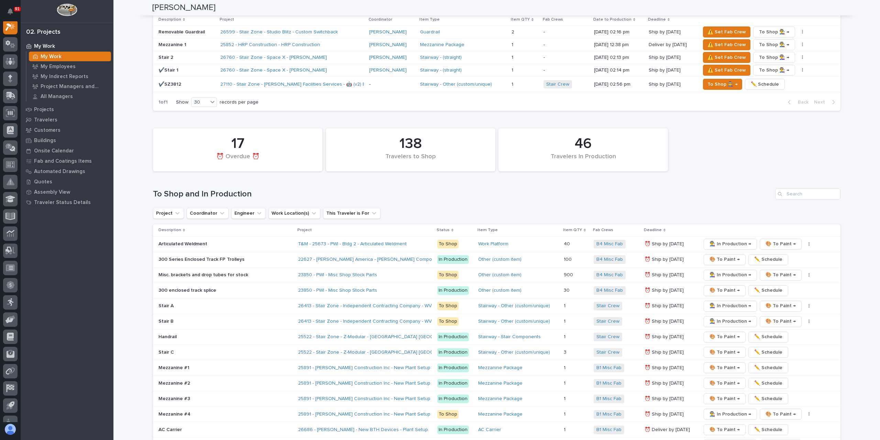
click at [179, 349] on p "Stair C" at bounding box center [219, 352] width 120 height 6
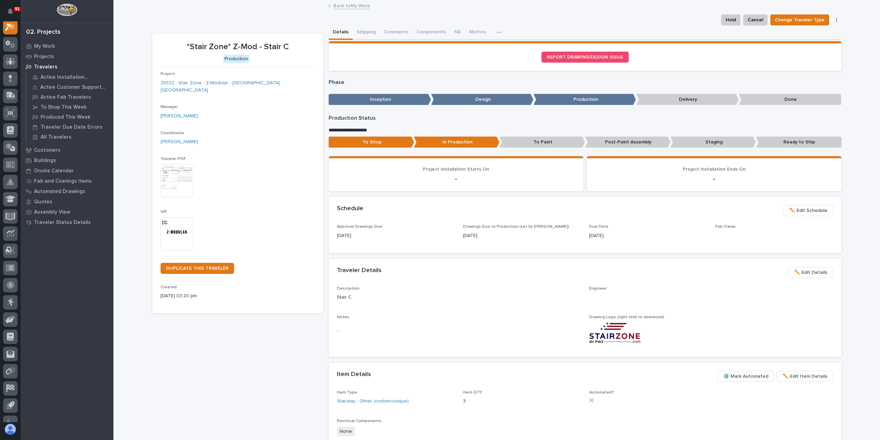
scroll to position [17, 0]
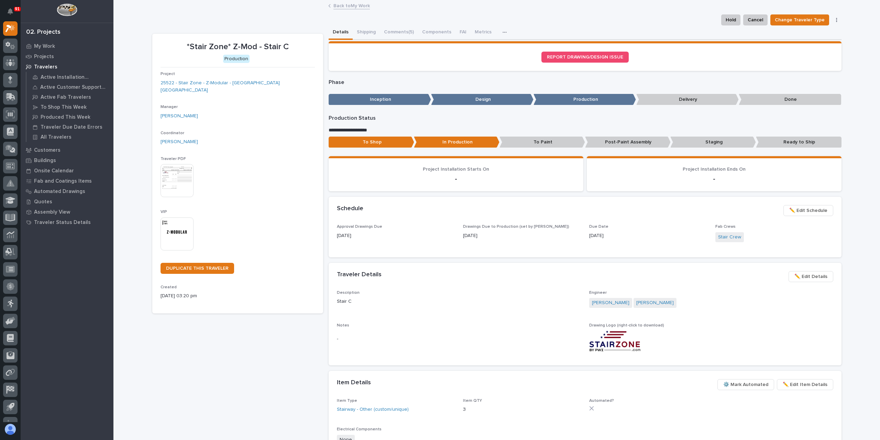
click at [806, 211] on span "✏️ Edit Schedule" at bounding box center [808, 210] width 38 height 8
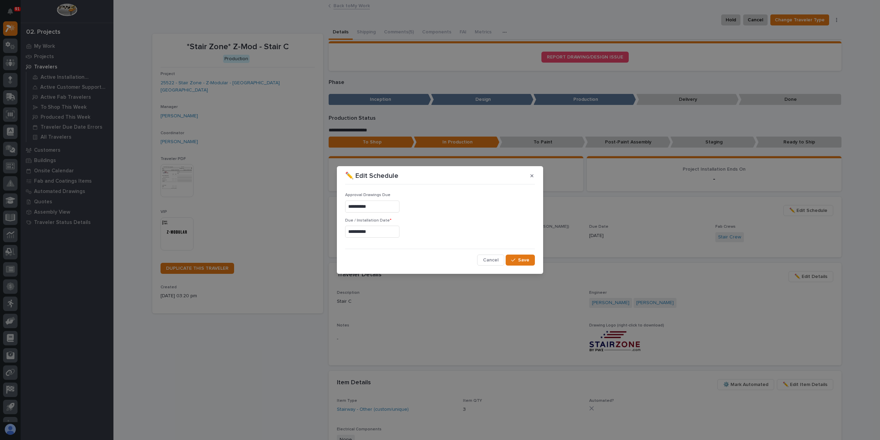
click at [383, 234] on input "**********" at bounding box center [372, 232] width 54 height 12
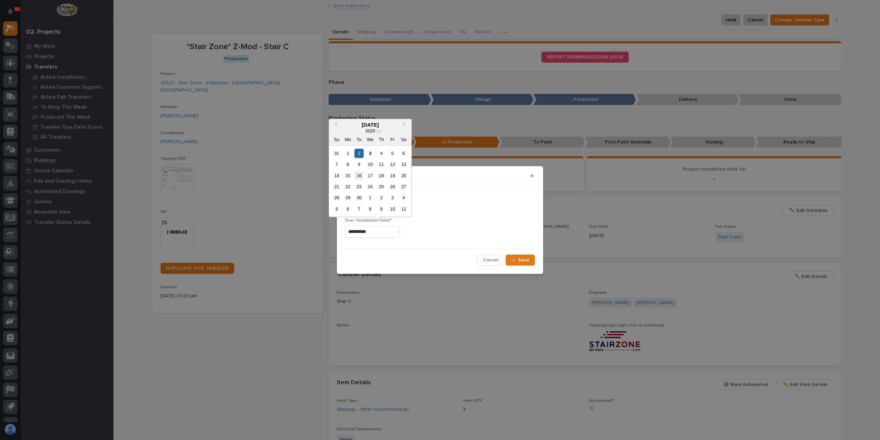
click at [361, 172] on div "16" at bounding box center [359, 175] width 9 height 9
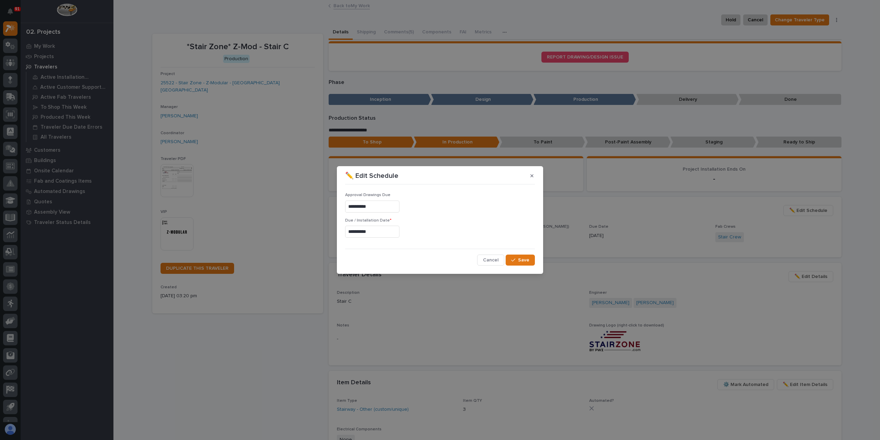
type input "**********"
click at [531, 262] on button "Save" at bounding box center [520, 259] width 29 height 11
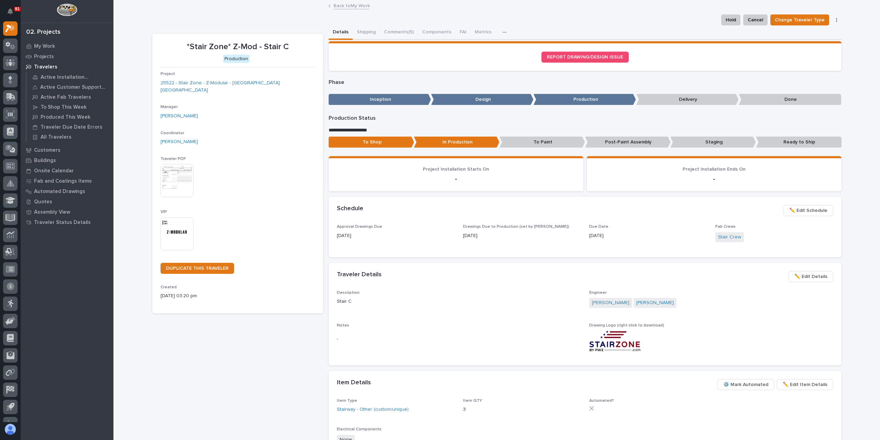
click at [346, 8] on link "Back to My Work" at bounding box center [352, 5] width 36 height 8
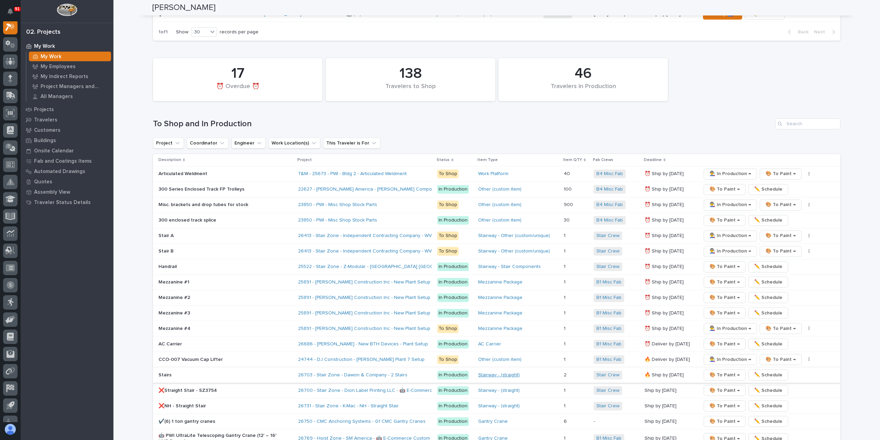
scroll to position [1032, 0]
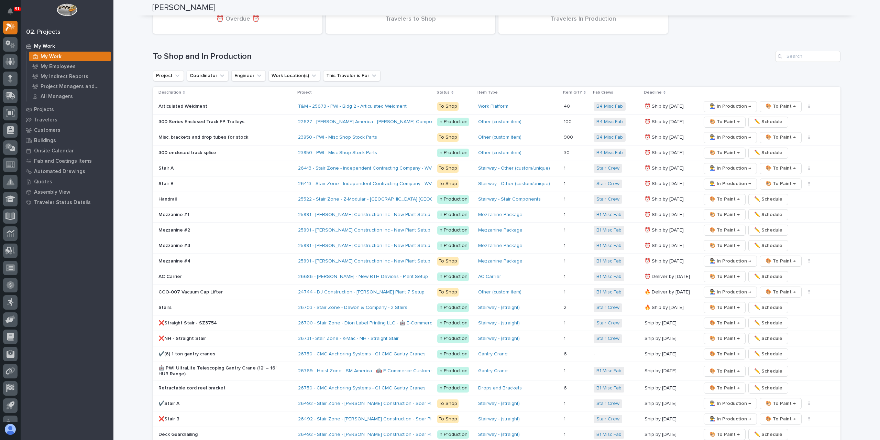
click at [852, 301] on div "**********" at bounding box center [496, 335] width 767 height 2732
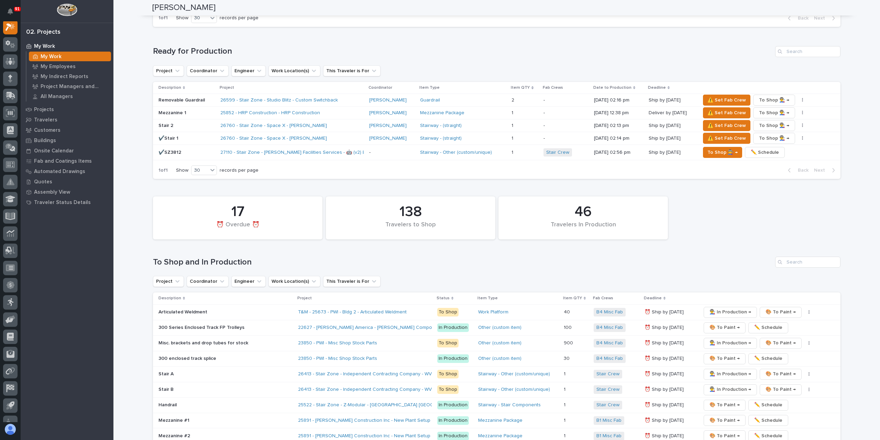
scroll to position [825, 0]
click at [180, 418] on p "Mezzanine #1" at bounding box center [219, 421] width 120 height 6
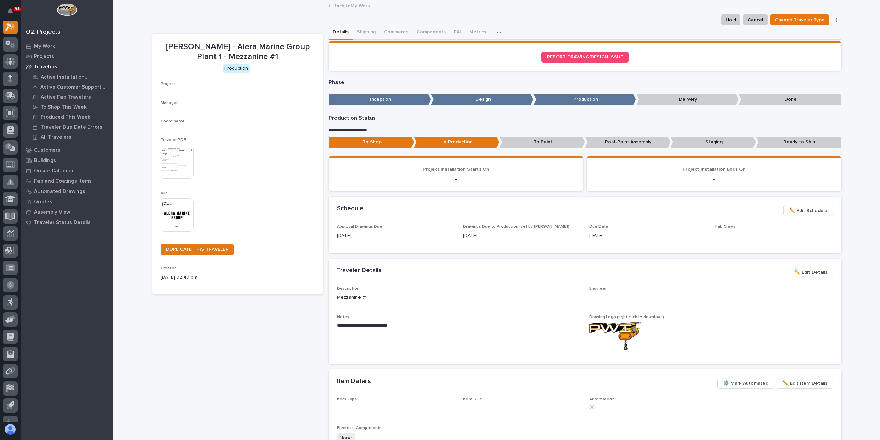
scroll to position [17, 0]
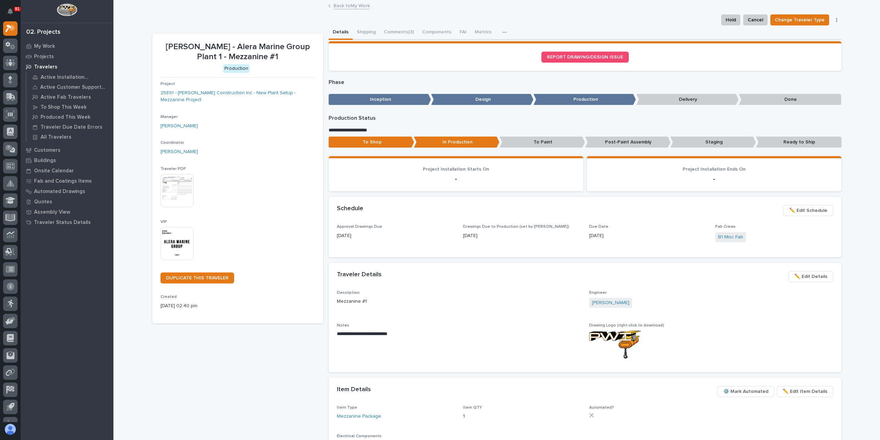
click at [793, 207] on span "✏️ Edit Schedule" at bounding box center [808, 210] width 38 height 8
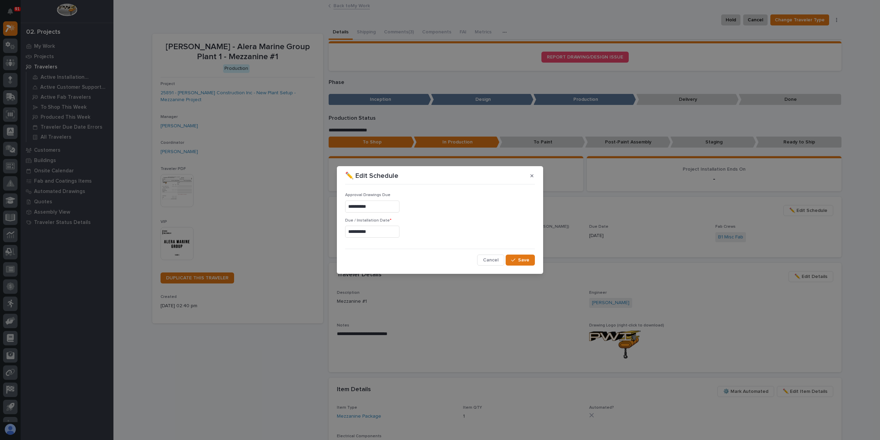
click at [385, 235] on input "**********" at bounding box center [372, 232] width 54 height 12
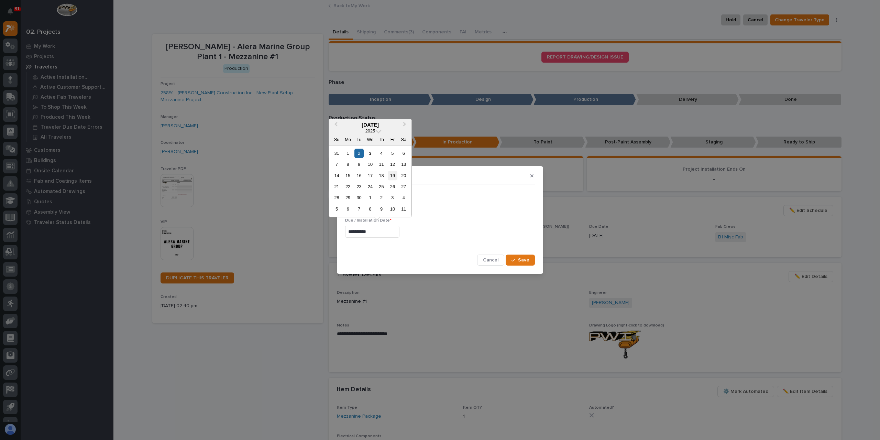
click at [391, 175] on div "19" at bounding box center [392, 175] width 9 height 9
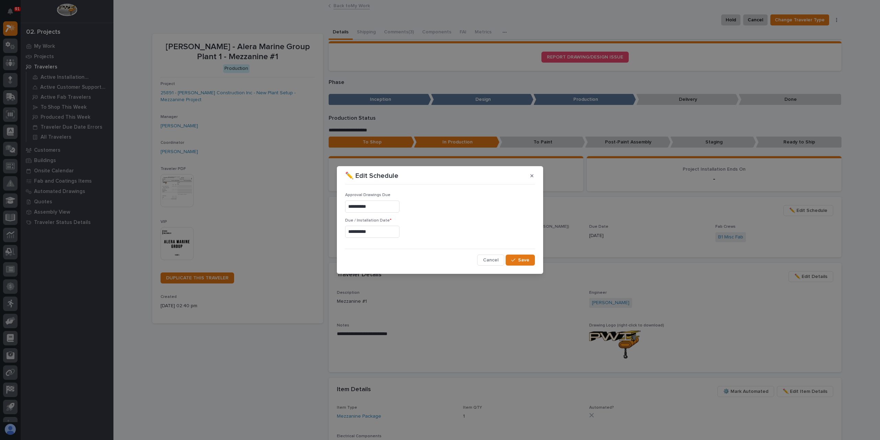
type input "**********"
click at [527, 260] on span "Save" at bounding box center [523, 260] width 11 height 6
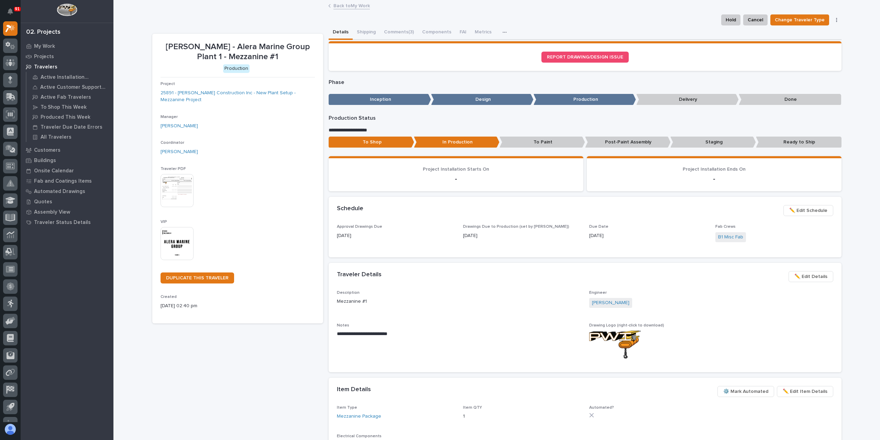
click at [346, 6] on link "Back to My Work" at bounding box center [352, 5] width 36 height 8
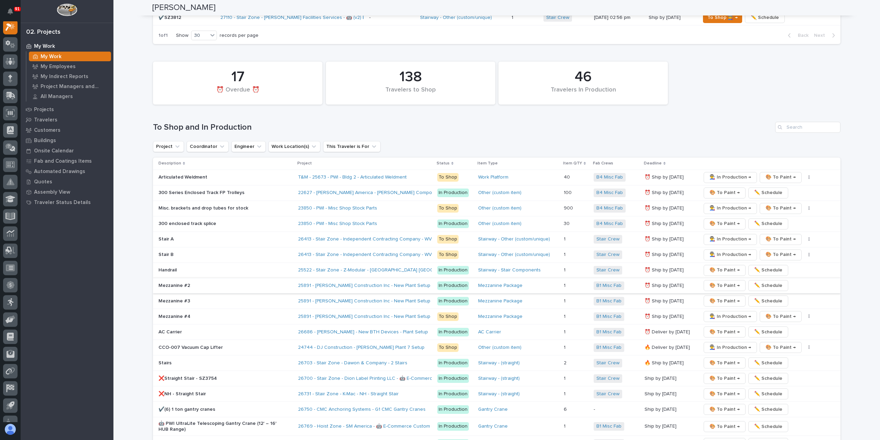
scroll to position [894, 0]
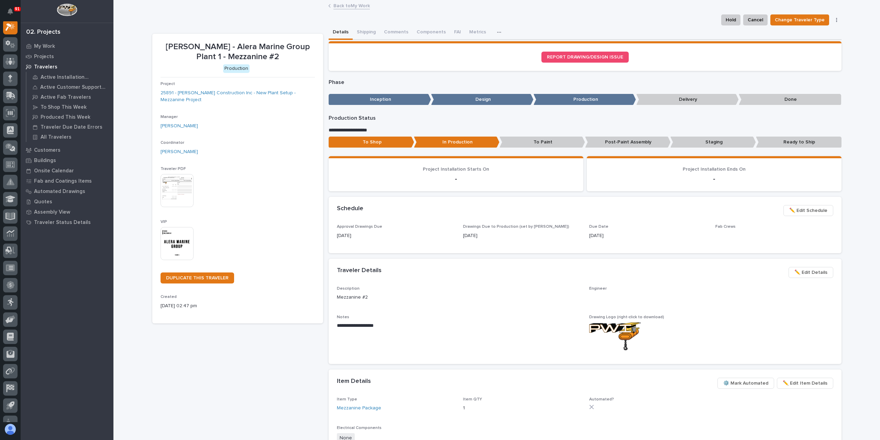
scroll to position [17, 0]
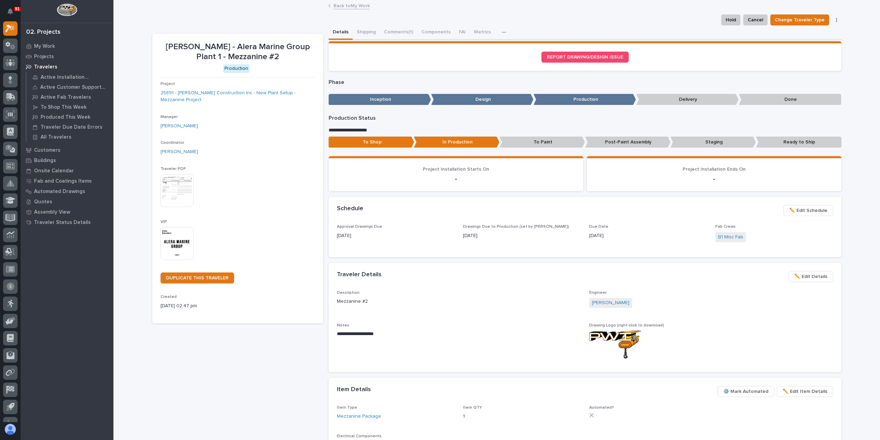
click at [803, 213] on span "✏️ Edit Schedule" at bounding box center [808, 210] width 38 height 8
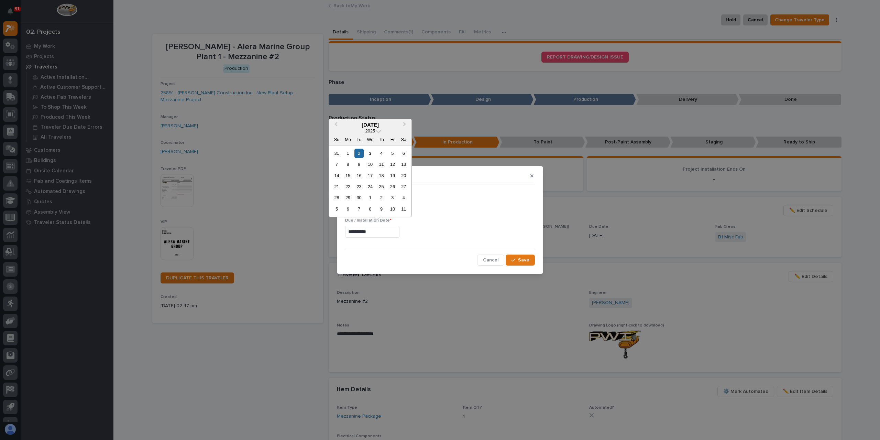
click at [394, 237] on input "**********" at bounding box center [372, 232] width 54 height 12
click at [392, 177] on div "19" at bounding box center [392, 175] width 9 height 9
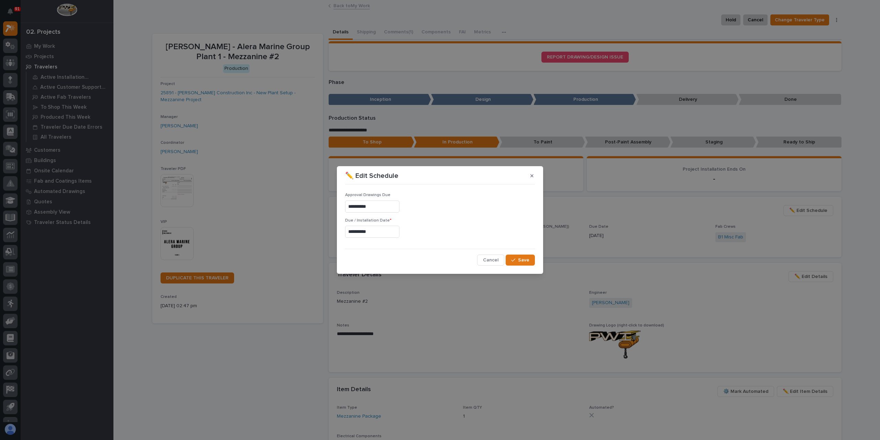
type input "**********"
click at [529, 258] on span "Save" at bounding box center [523, 260] width 11 height 6
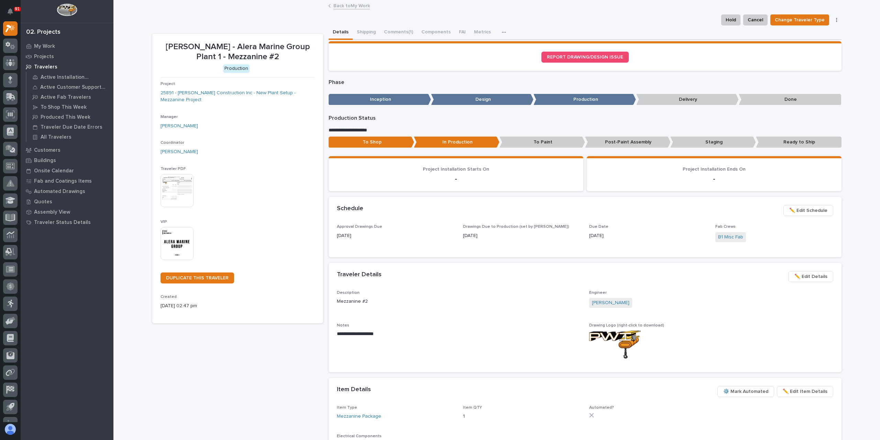
click at [348, 4] on link "Back to My Work" at bounding box center [352, 5] width 36 height 8
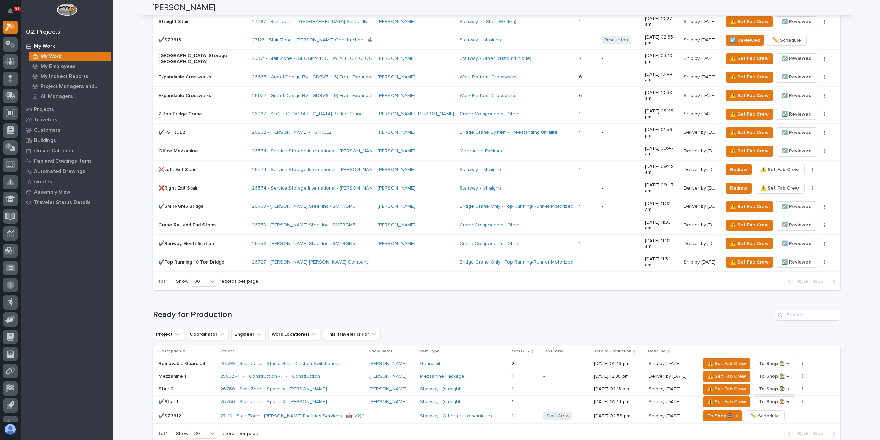
scroll to position [928, 0]
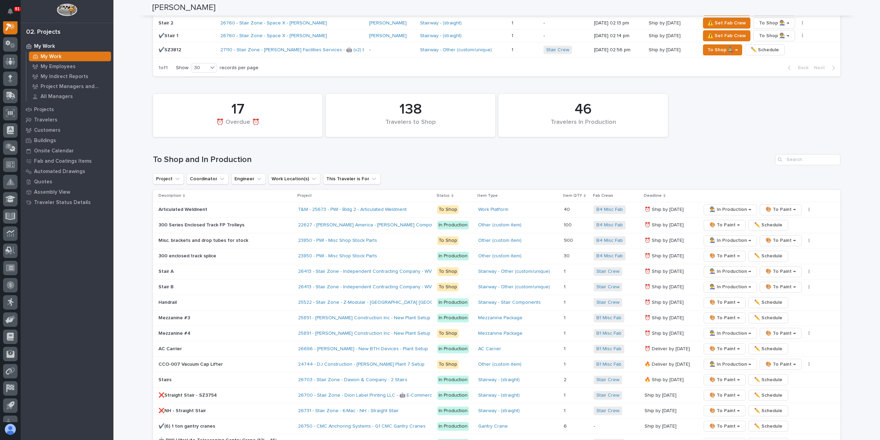
click at [177, 315] on p "Mezzanine #3" at bounding box center [219, 318] width 120 height 6
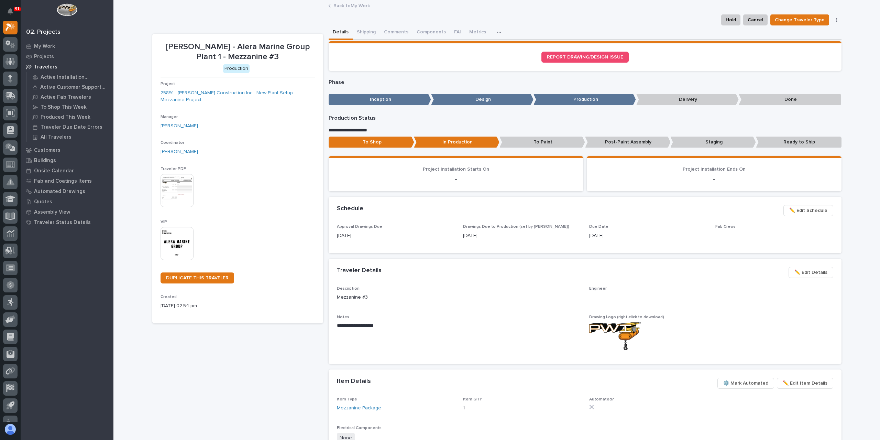
scroll to position [17, 0]
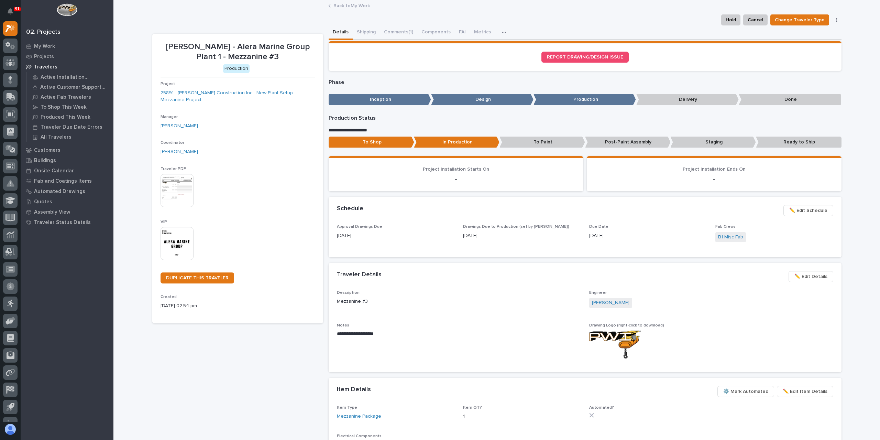
click at [800, 210] on span "✏️ Edit Schedule" at bounding box center [808, 210] width 38 height 8
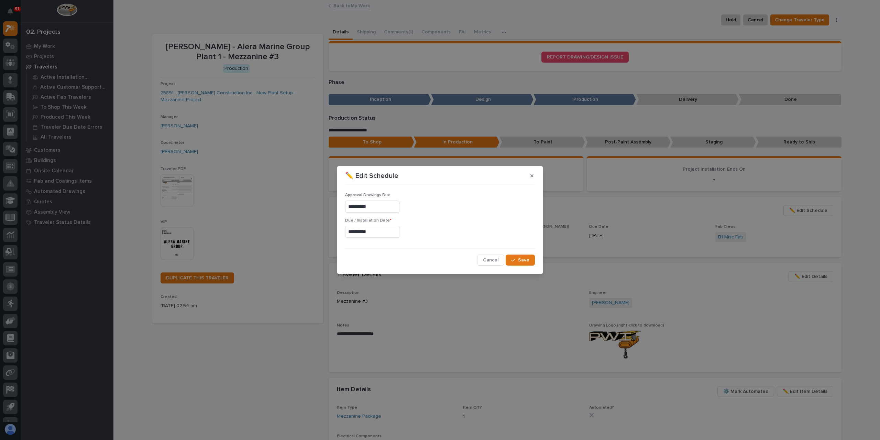
click at [384, 231] on input "**********" at bounding box center [372, 232] width 54 height 12
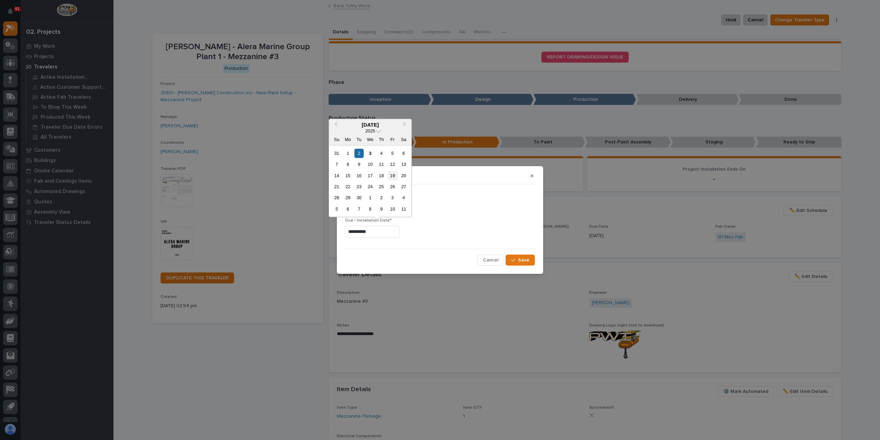
click at [393, 177] on div "19" at bounding box center [392, 175] width 9 height 9
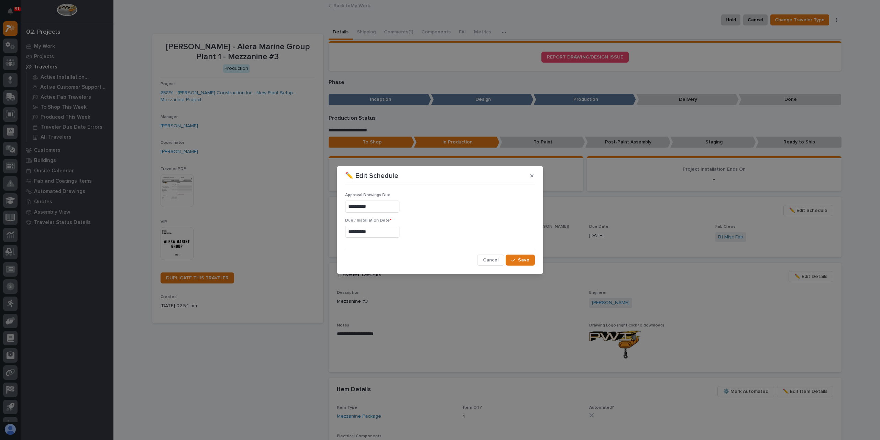
type input "**********"
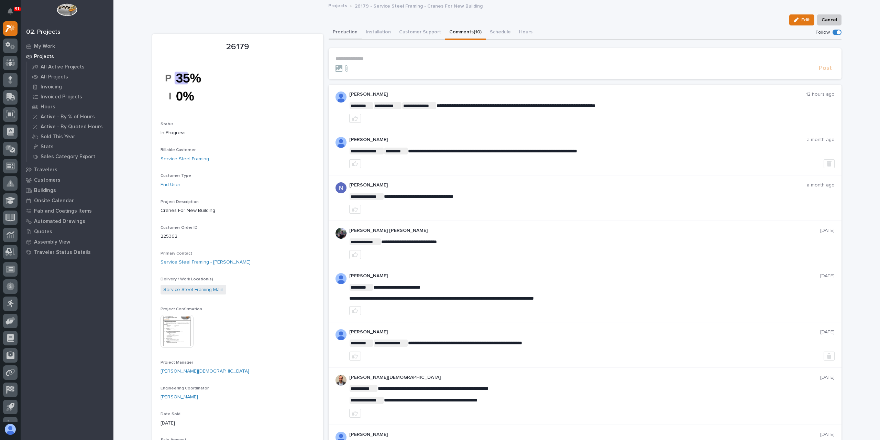
click at [339, 34] on button "Production" at bounding box center [345, 32] width 33 height 14
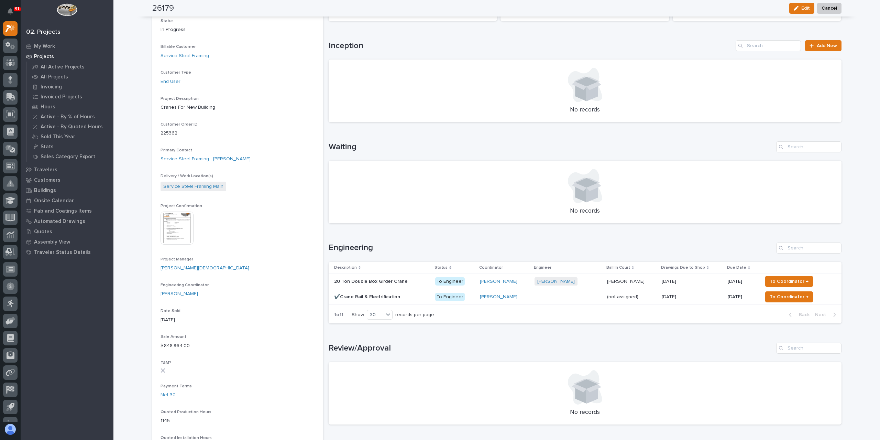
scroll to position [241, 0]
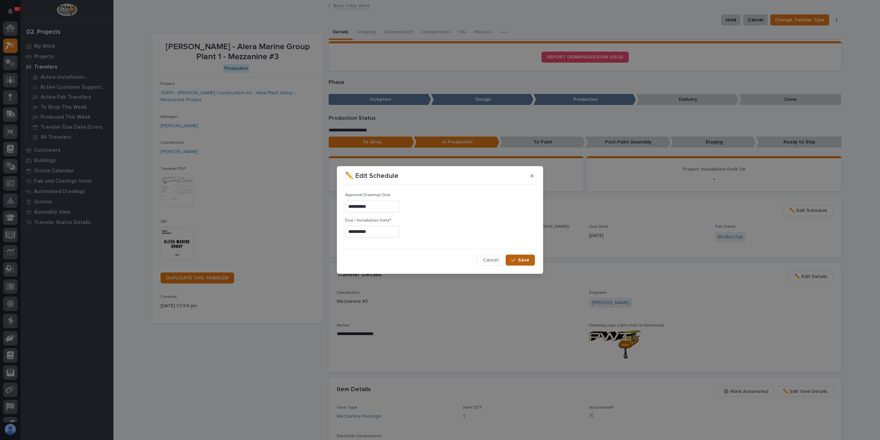
scroll to position [17, 0]
click at [520, 258] on span "Save" at bounding box center [523, 260] width 11 height 6
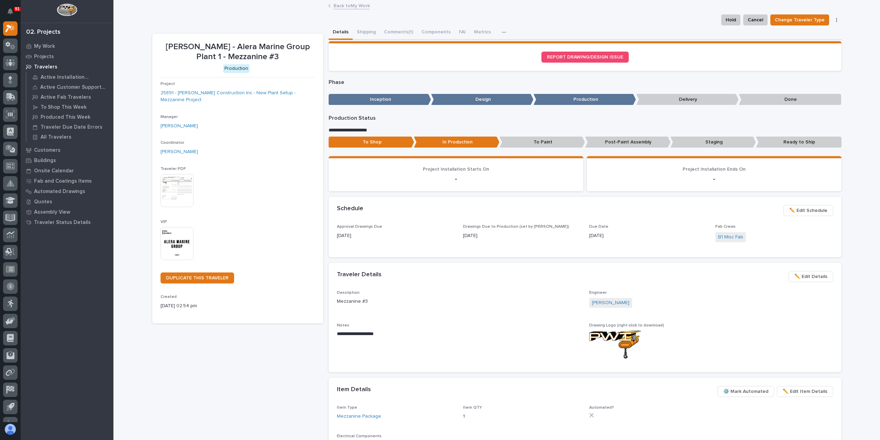
click at [344, 7] on link "Back to My Work" at bounding box center [352, 5] width 36 height 8
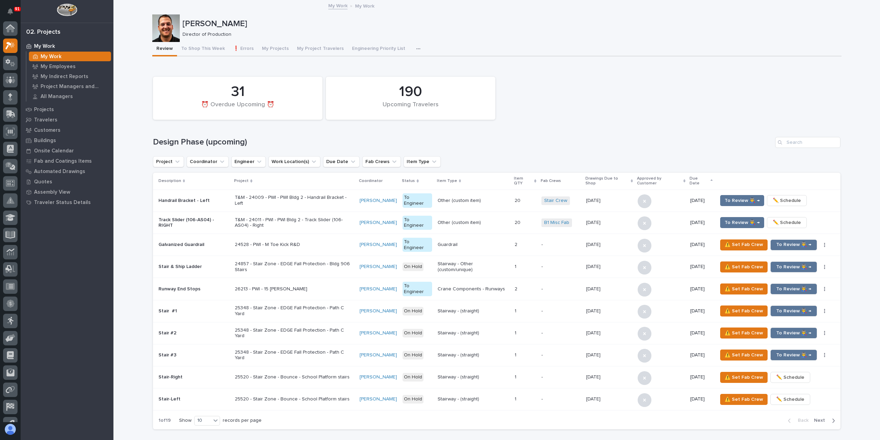
scroll to position [344, 0]
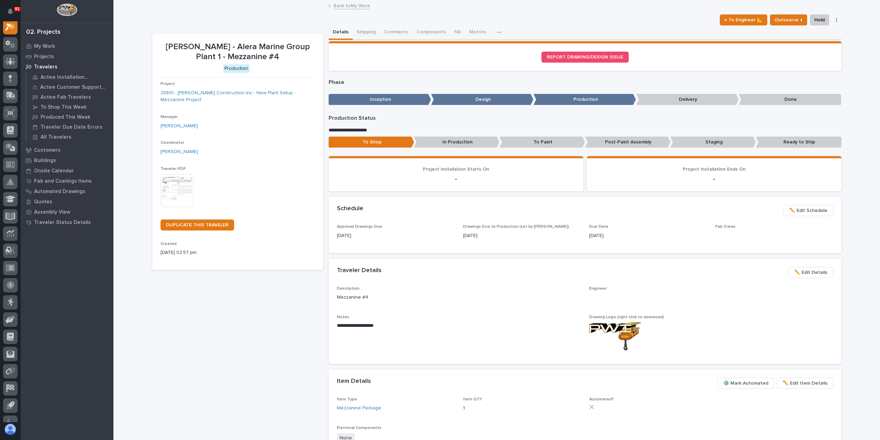
scroll to position [17, 0]
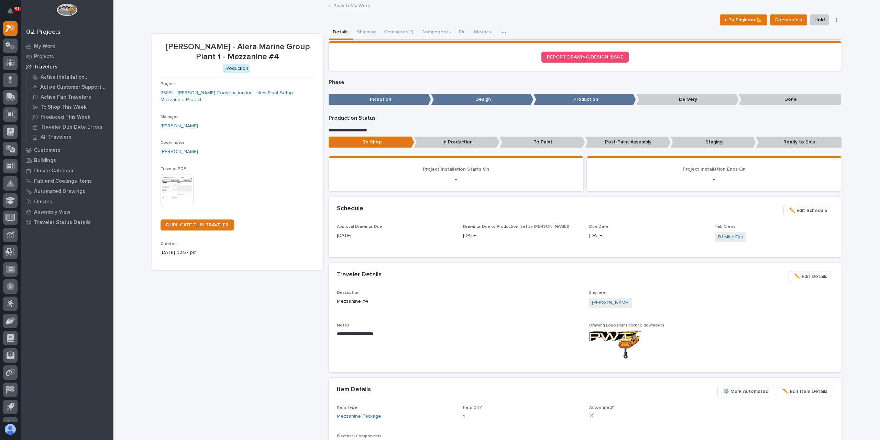
click at [810, 212] on span "✏️ Edit Schedule" at bounding box center [808, 210] width 38 height 8
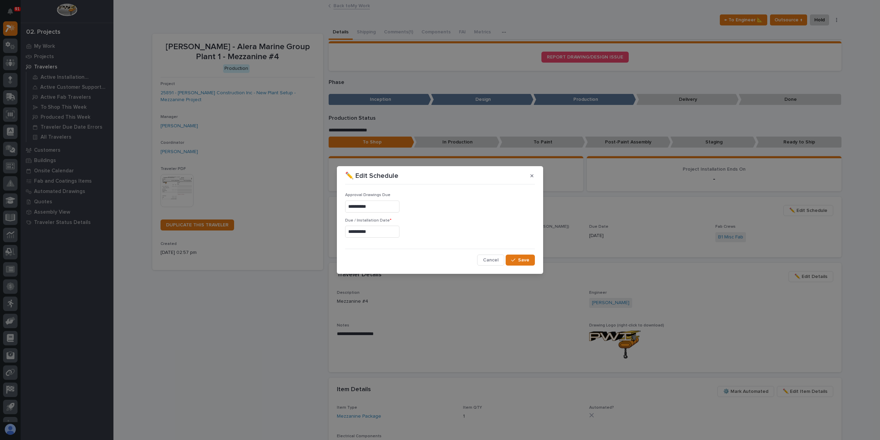
click at [384, 235] on input "**********" at bounding box center [372, 232] width 54 height 12
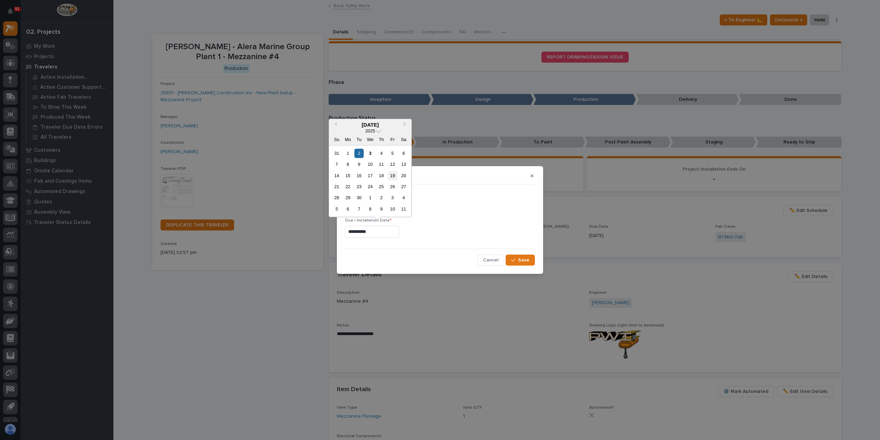
click at [391, 173] on div "19" at bounding box center [392, 175] width 9 height 9
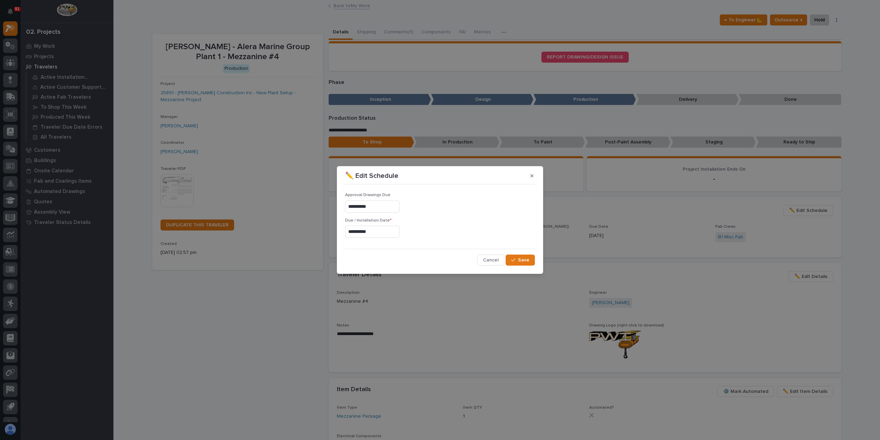
type input "**********"
click at [531, 259] on button "Save" at bounding box center [520, 259] width 29 height 11
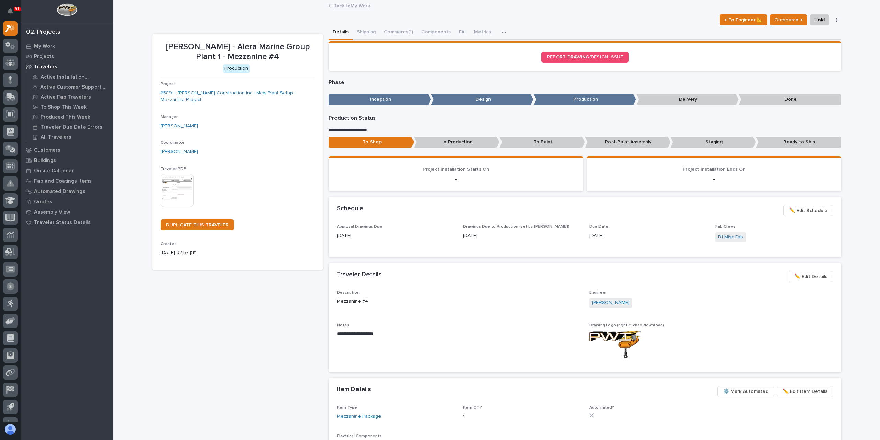
click at [345, 5] on link "Back to My Work" at bounding box center [352, 5] width 36 height 8
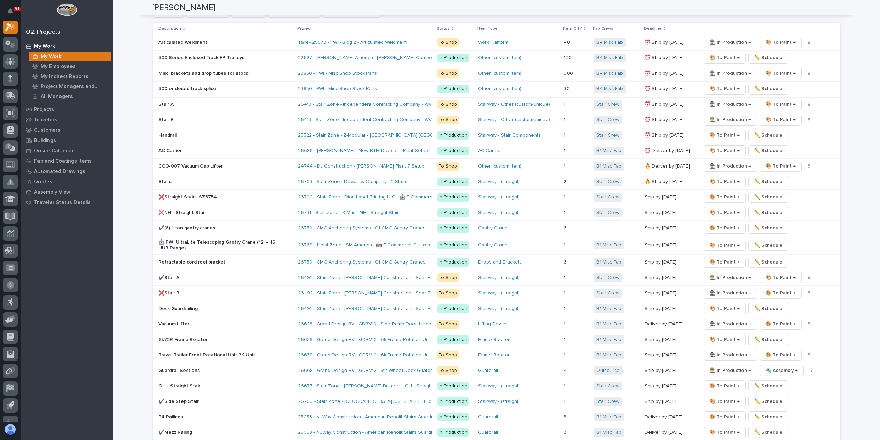
scroll to position [1100, 0]
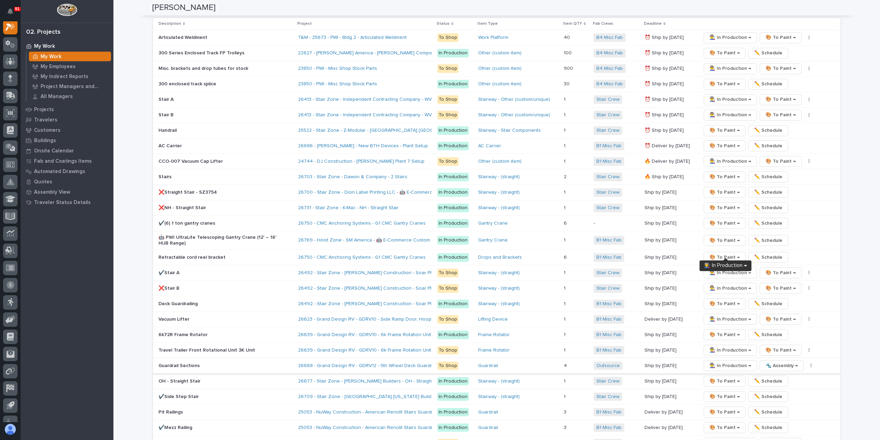
click at [719, 361] on span "👨‍🏭 In Production →" at bounding box center [731, 365] width 42 height 8
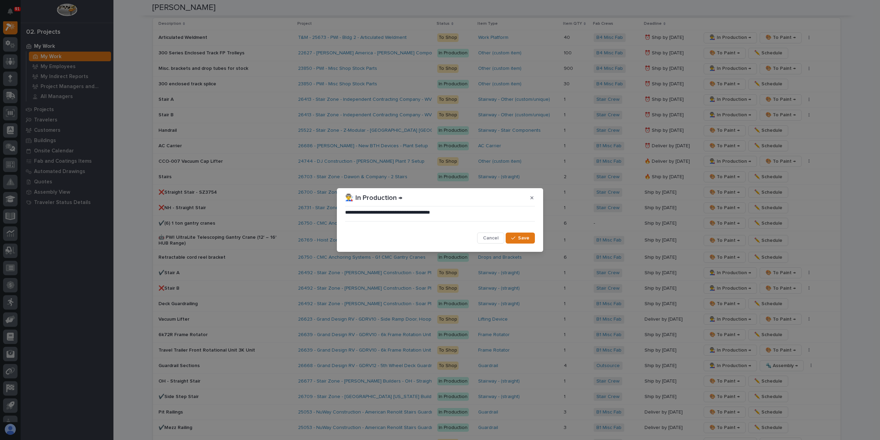
click at [523, 235] on span "Save" at bounding box center [523, 238] width 11 height 6
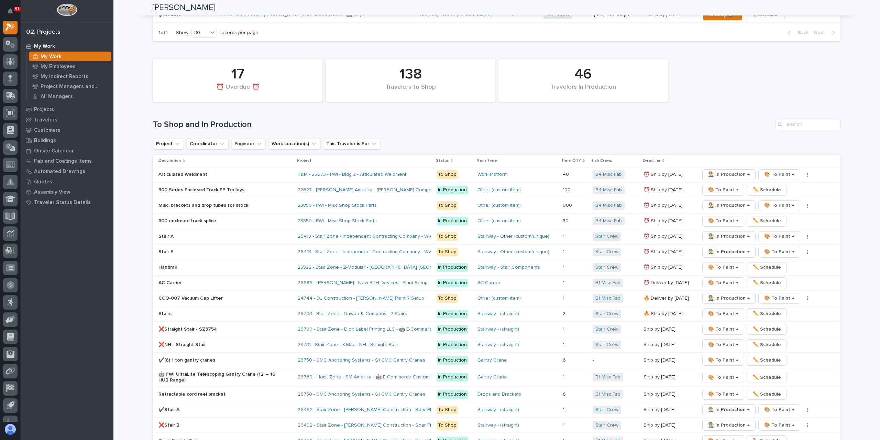
scroll to position [963, 0]
click at [197, 219] on p "300 enclosed track splice" at bounding box center [219, 222] width 120 height 6
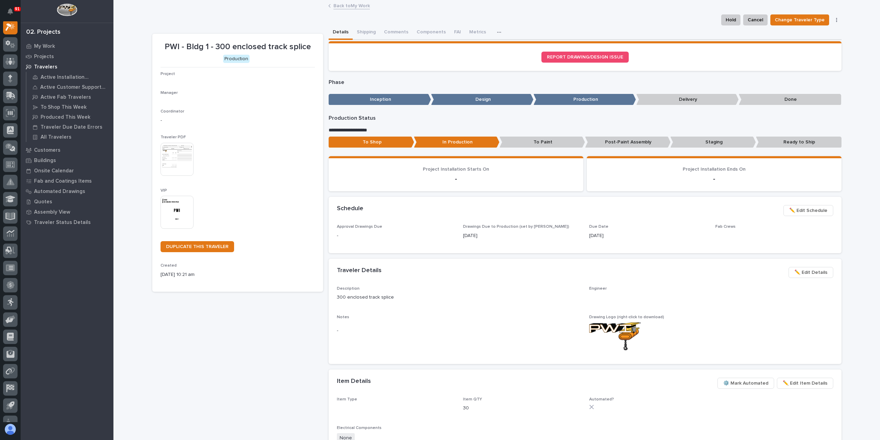
scroll to position [17, 0]
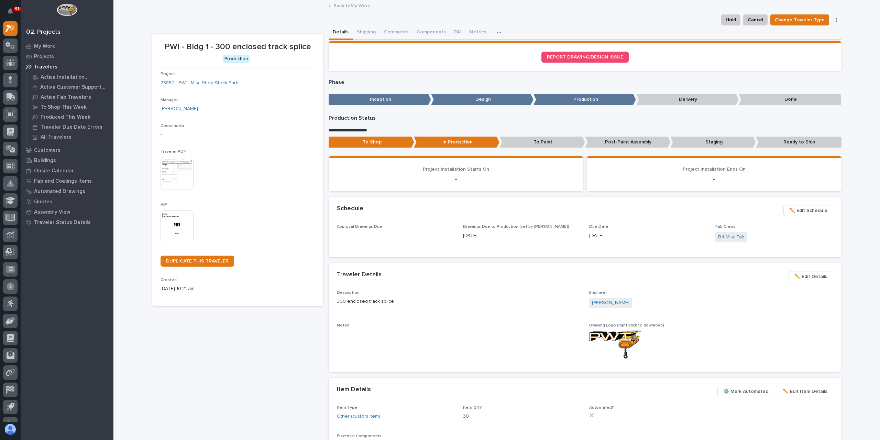
click at [813, 208] on span "✏️ Edit Schedule" at bounding box center [808, 210] width 38 height 8
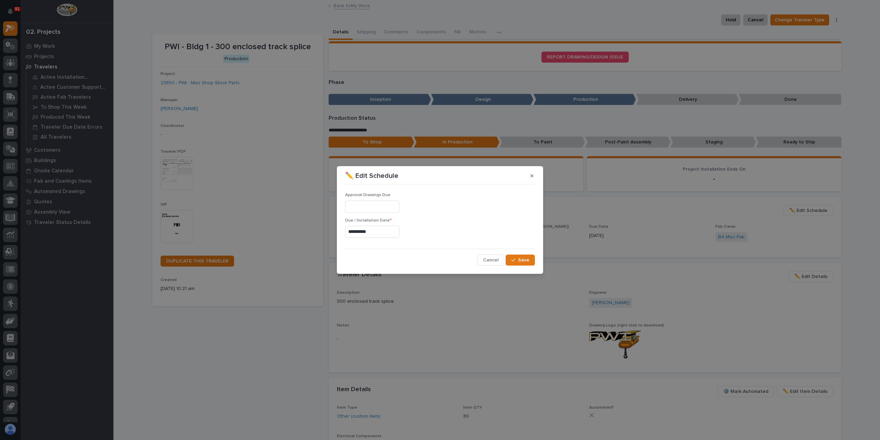
click at [389, 236] on input "**********" at bounding box center [372, 232] width 54 height 12
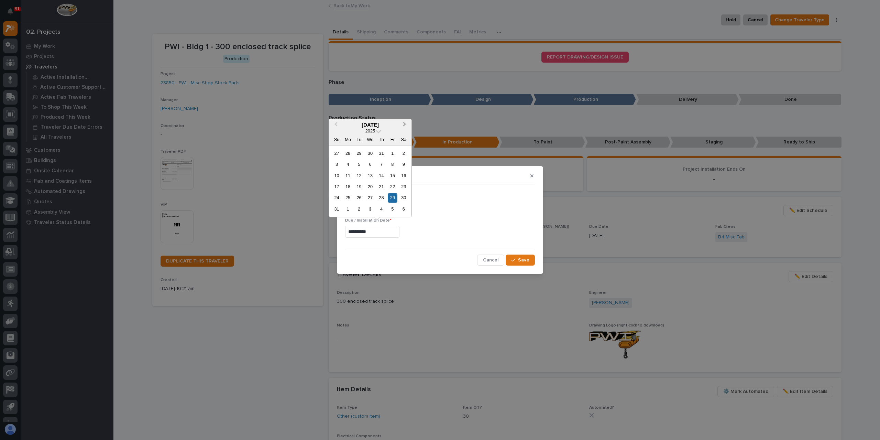
click at [405, 126] on span "Next Month" at bounding box center [405, 124] width 0 height 9
click at [361, 197] on div "30" at bounding box center [359, 197] width 9 height 9
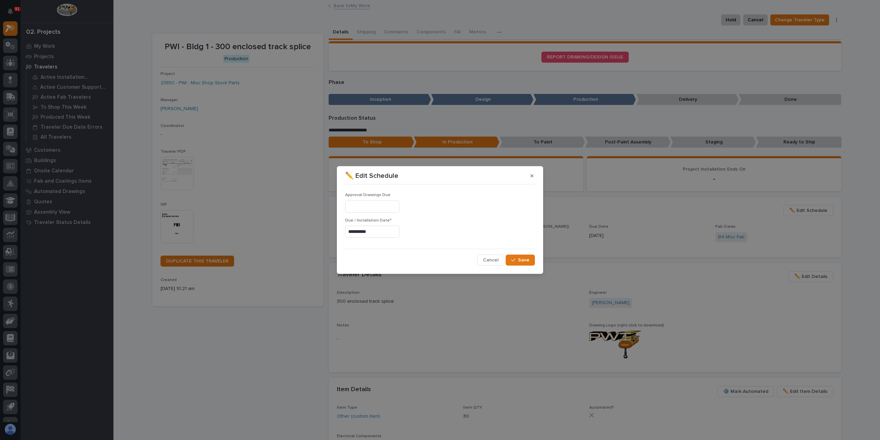
type input "**********"
click at [519, 257] on span "Save" at bounding box center [523, 260] width 11 height 6
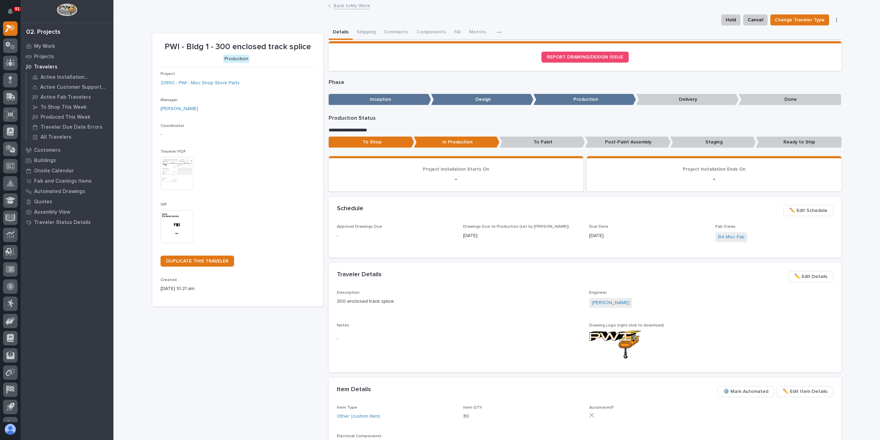
click at [347, 7] on link "Back to My Work" at bounding box center [352, 5] width 36 height 8
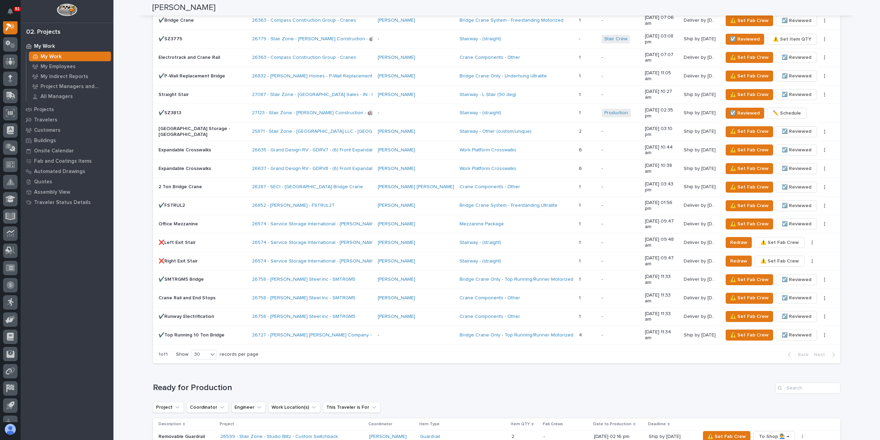
scroll to position [928, 0]
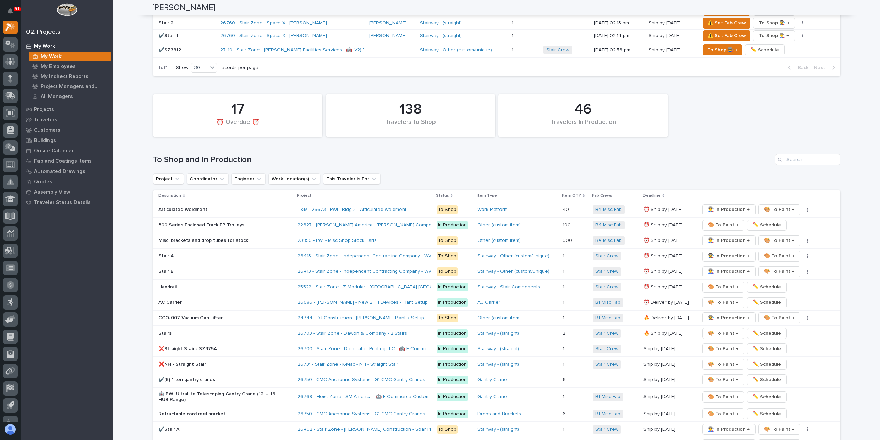
click at [187, 238] on p "Misc. brackets and drop tubes for stock" at bounding box center [219, 241] width 120 height 6
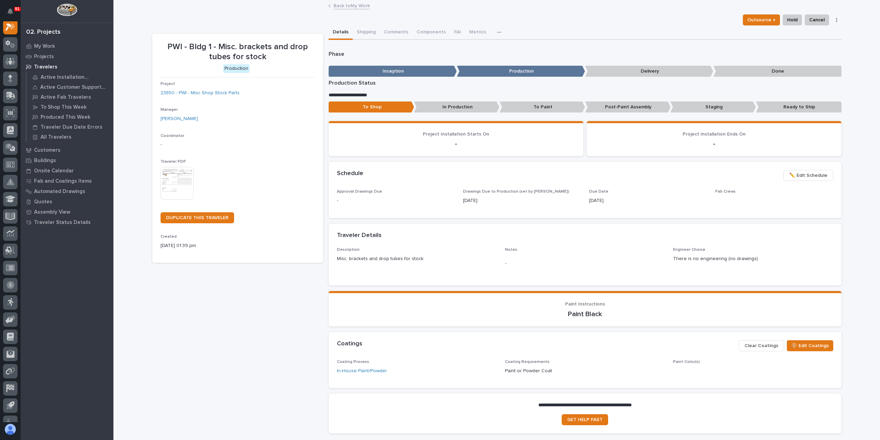
scroll to position [17, 0]
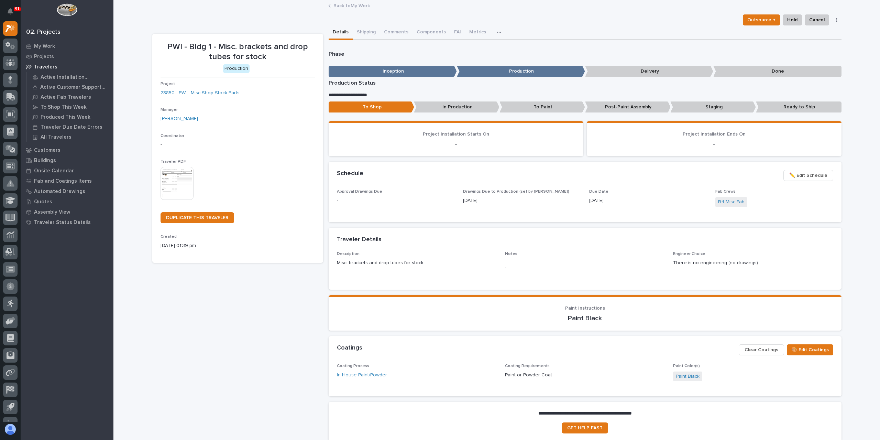
click at [804, 174] on span "✏️ Edit Schedule" at bounding box center [808, 175] width 38 height 8
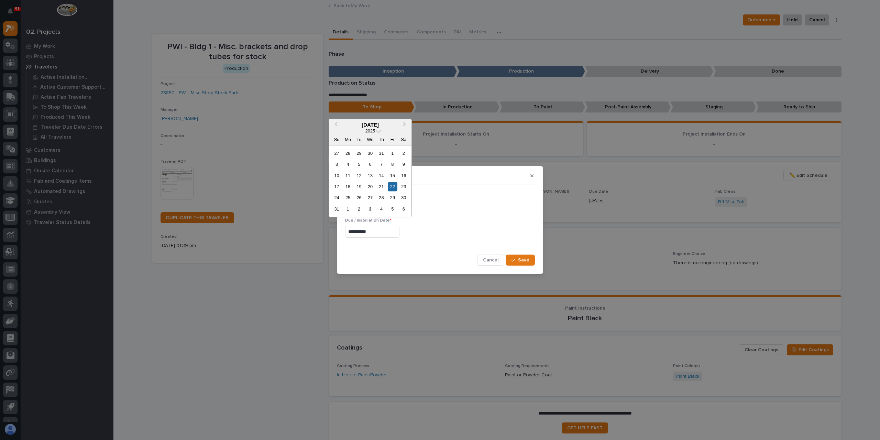
click at [397, 230] on input "**********" at bounding box center [372, 232] width 54 height 12
click at [405, 125] on span "Next Month" at bounding box center [405, 124] width 0 height 9
click at [355, 198] on div "30" at bounding box center [359, 197] width 9 height 9
type input "**********"
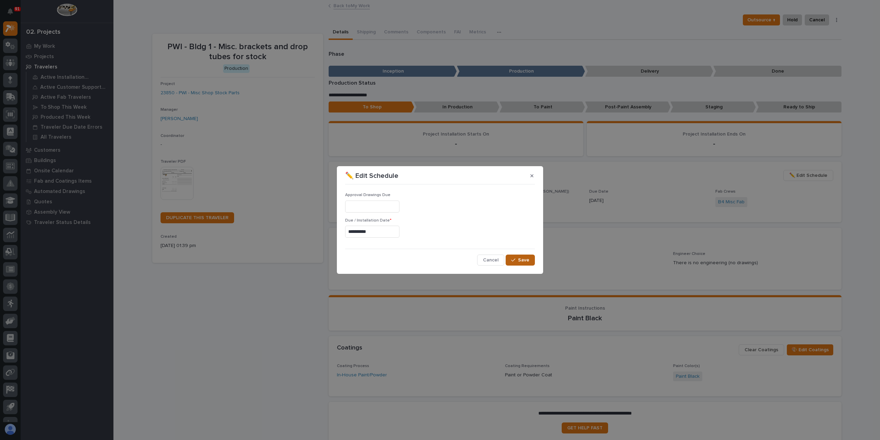
click at [519, 253] on div "**********" at bounding box center [440, 226] width 190 height 78
click at [519, 256] on button "Save" at bounding box center [520, 259] width 29 height 11
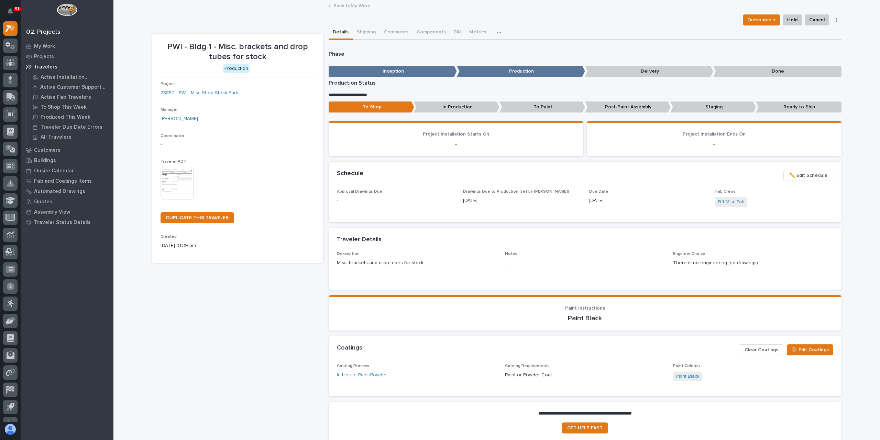
click at [346, 7] on link "Back to My Work" at bounding box center [352, 5] width 36 height 8
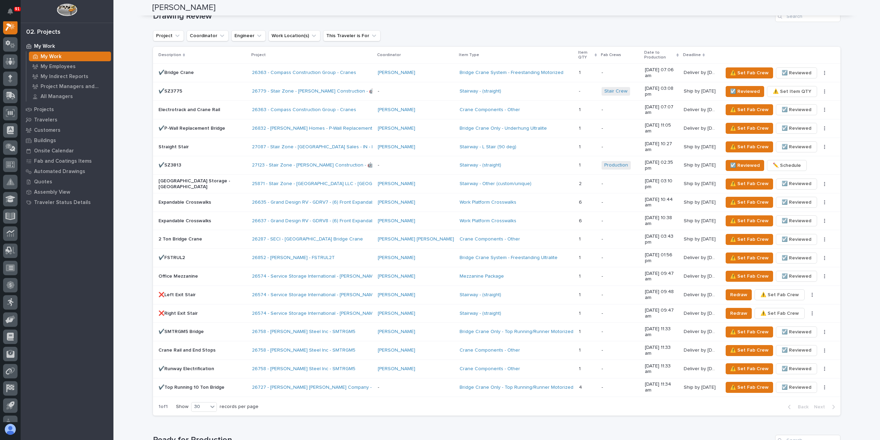
scroll to position [928, 0]
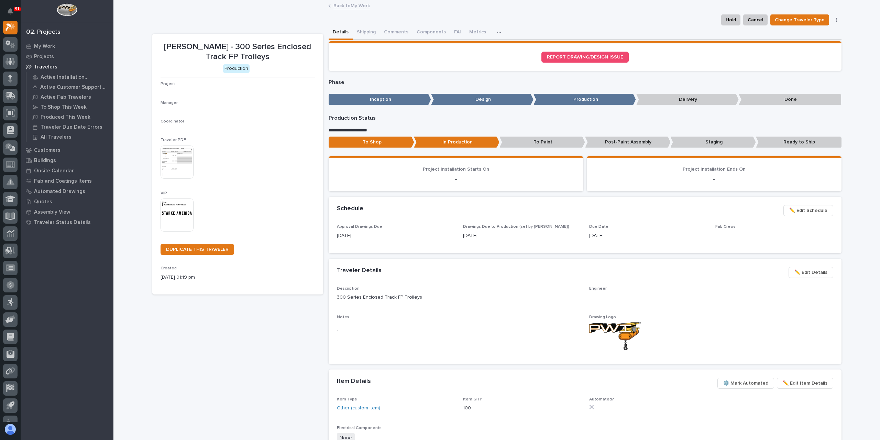
scroll to position [17, 0]
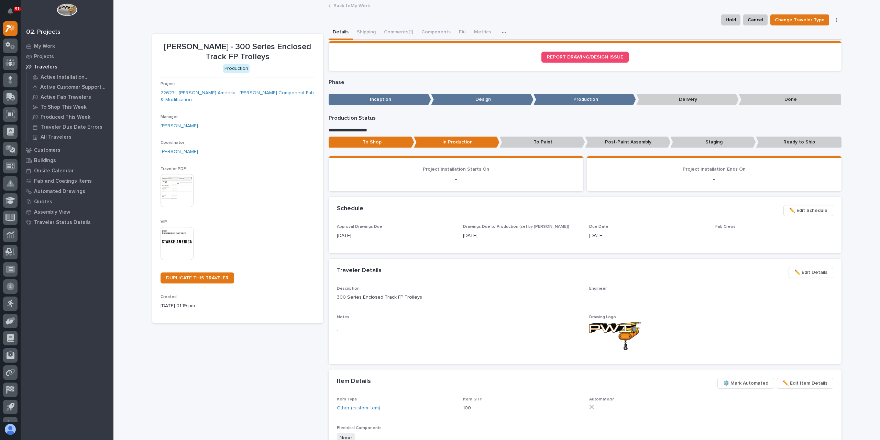
click at [800, 210] on span "✏️ Edit Schedule" at bounding box center [808, 210] width 38 height 8
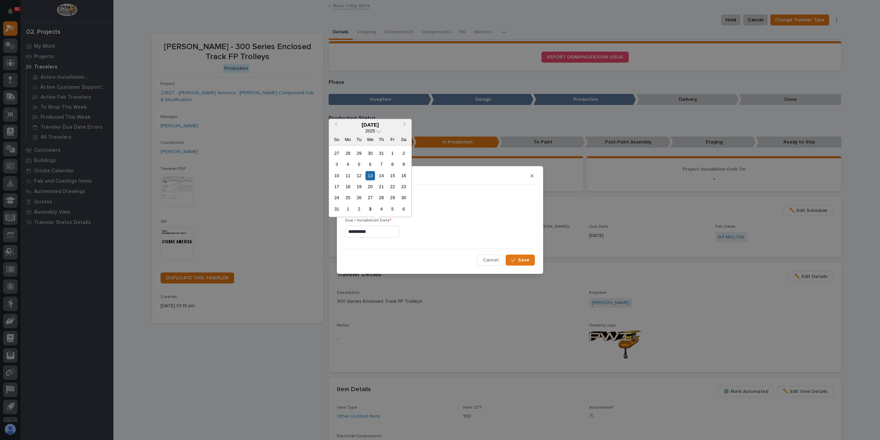
click at [374, 232] on input "**********" at bounding box center [372, 232] width 54 height 12
click at [405, 125] on span "Next Month" at bounding box center [405, 124] width 0 height 9
click at [356, 198] on div "30" at bounding box center [359, 197] width 9 height 9
type input "**********"
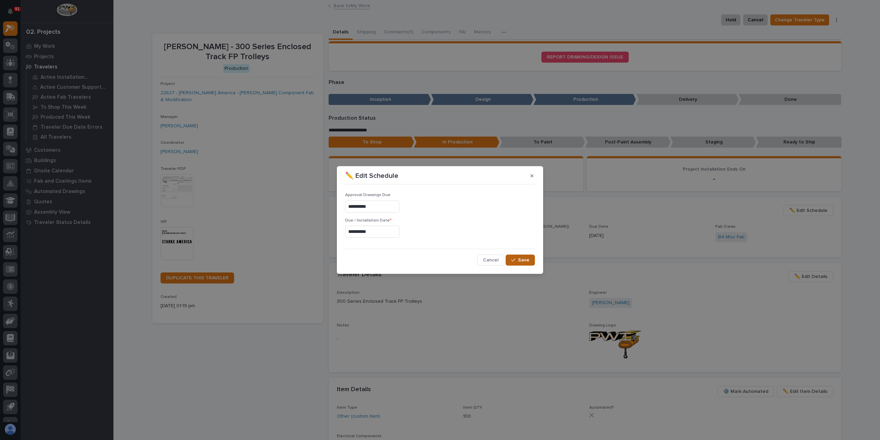
click at [512, 261] on icon "button" at bounding box center [513, 260] width 4 height 5
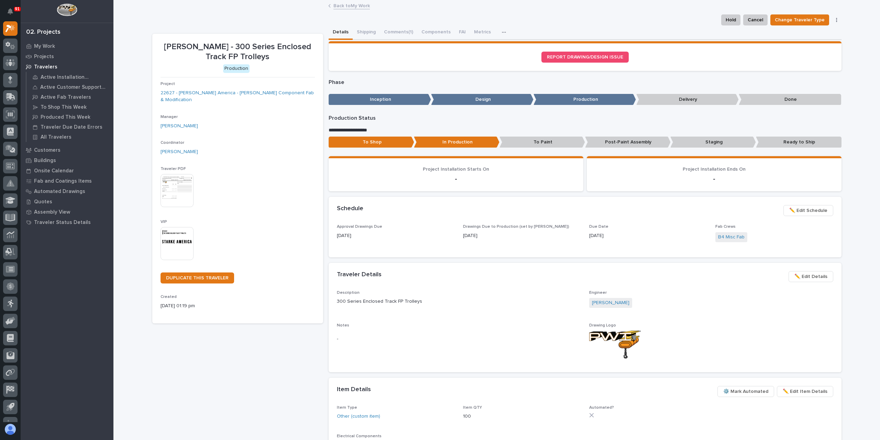
click at [344, 6] on link "Back to My Work" at bounding box center [352, 5] width 36 height 8
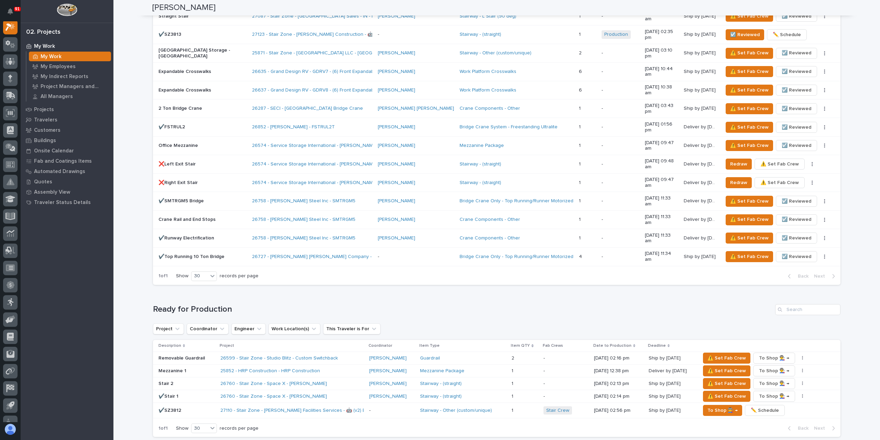
scroll to position [928, 0]
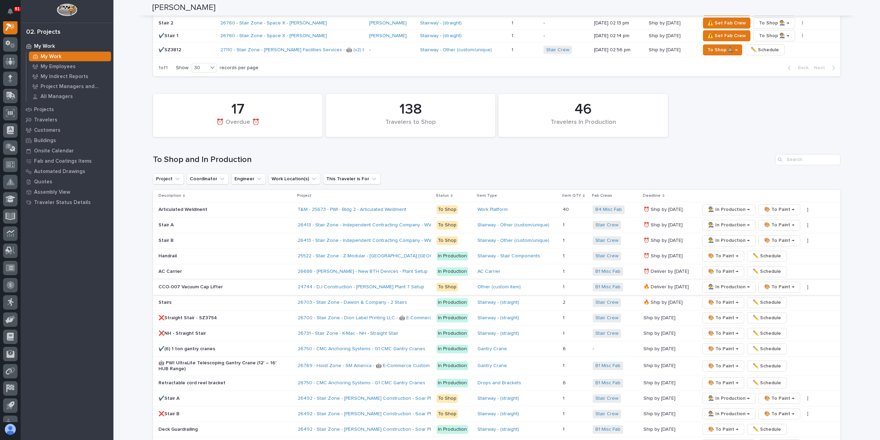
click at [713, 283] on span "👨‍🏭 In Production →" at bounding box center [729, 287] width 42 height 8
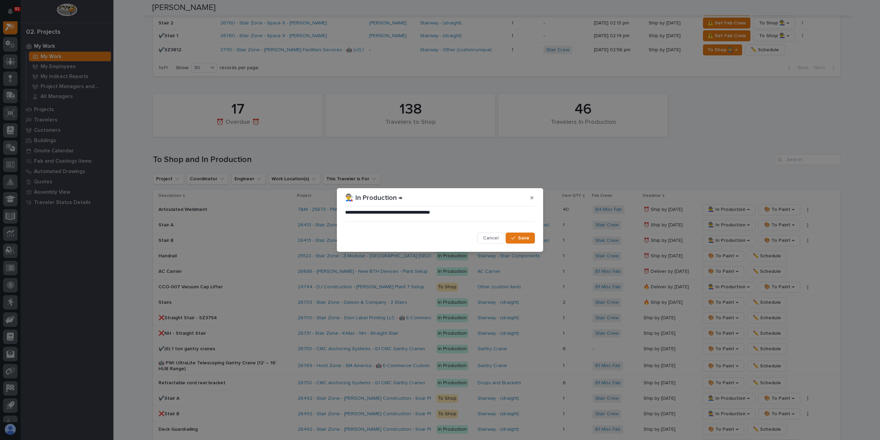
click at [519, 235] on span "Save" at bounding box center [523, 238] width 11 height 6
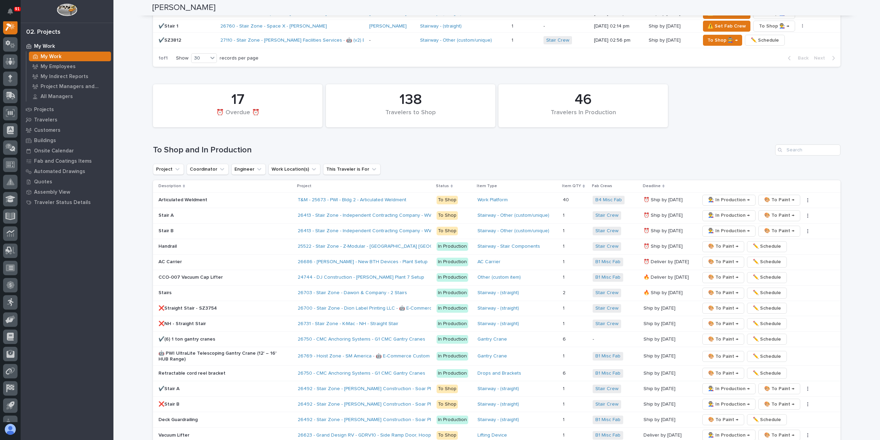
scroll to position [963, 0]
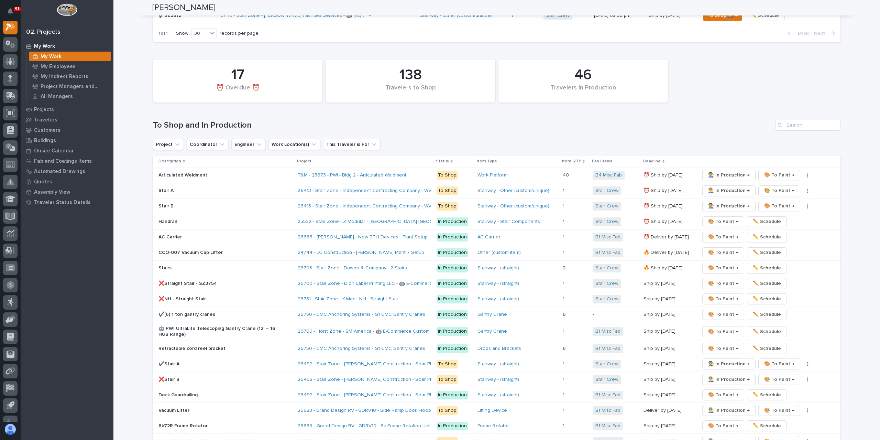
click at [185, 172] on p "Articulated Weldment" at bounding box center [219, 175] width 120 height 6
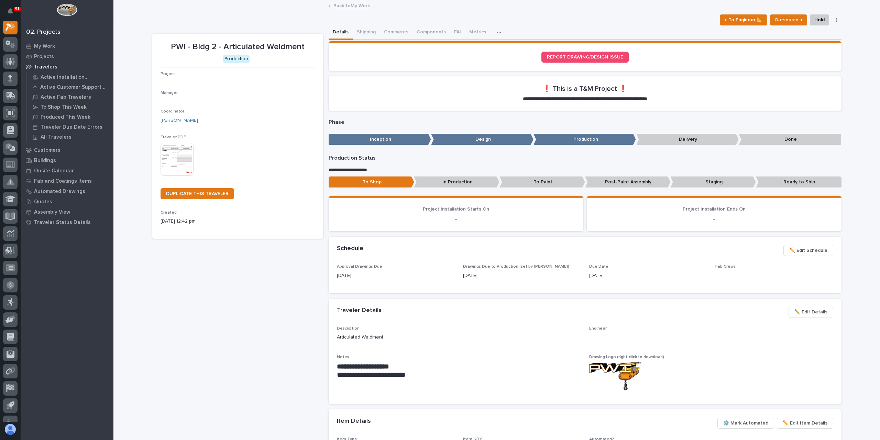
scroll to position [17, 0]
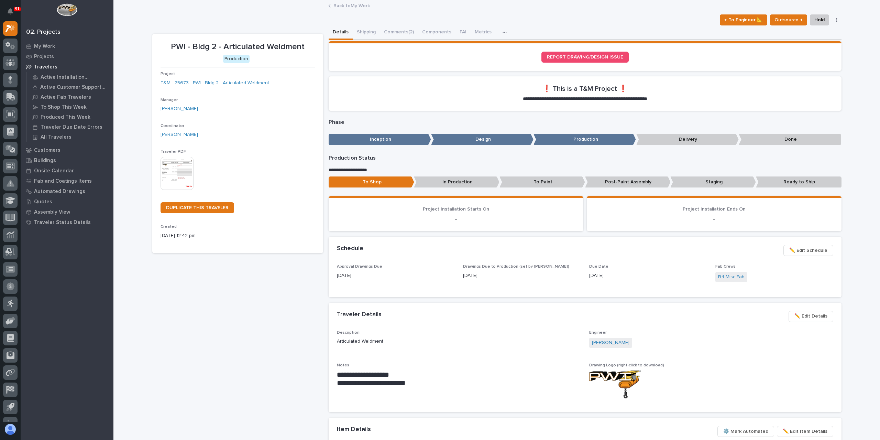
click at [818, 250] on span "✏️ Edit Schedule" at bounding box center [808, 250] width 38 height 8
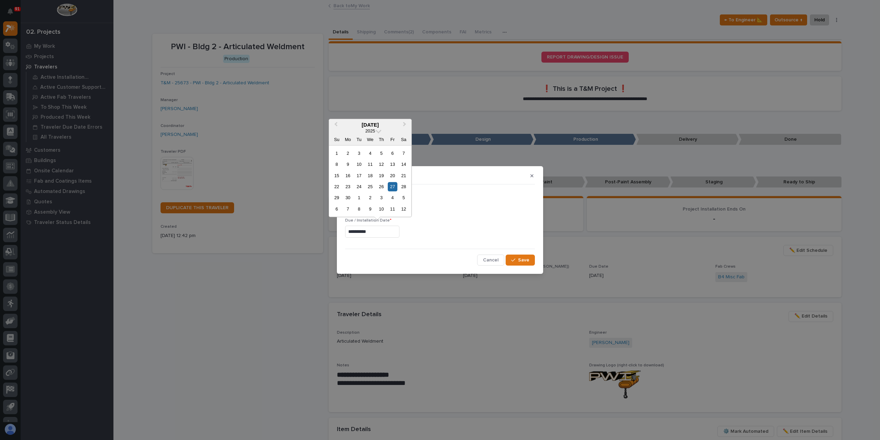
click at [378, 234] on input "**********" at bounding box center [372, 232] width 54 height 12
click at [402, 125] on button "Next Month" at bounding box center [405, 125] width 11 height 11
click at [402, 126] on button "Next Month" at bounding box center [405, 125] width 11 height 11
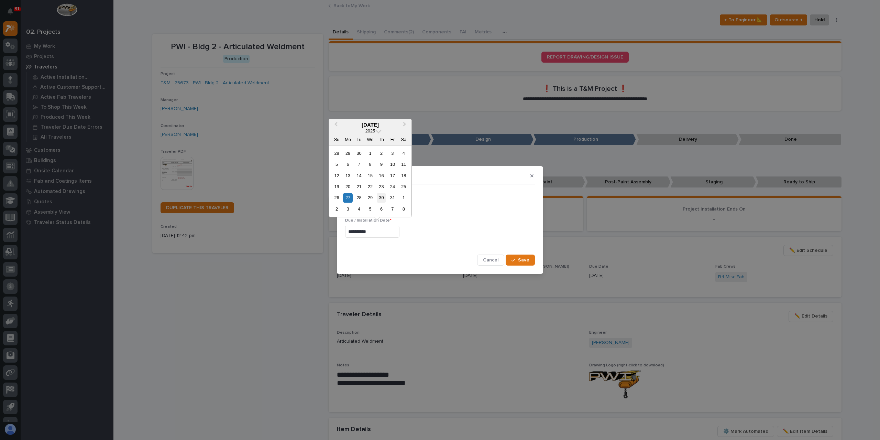
click at [382, 201] on div "30" at bounding box center [381, 197] width 9 height 9
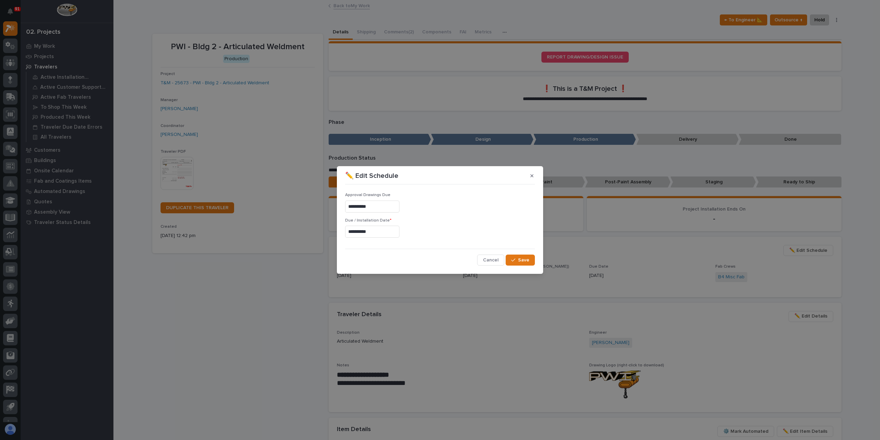
type input "**********"
click at [521, 262] on span "Save" at bounding box center [523, 260] width 11 height 6
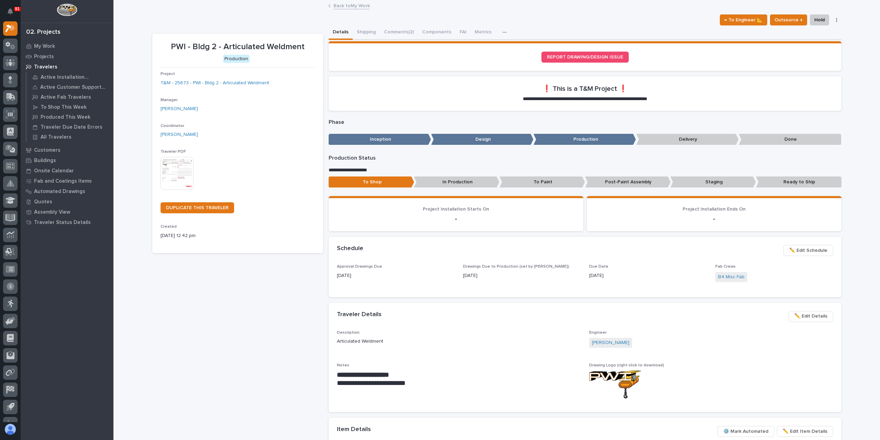
click at [346, 4] on link "Back to My Work" at bounding box center [352, 5] width 36 height 8
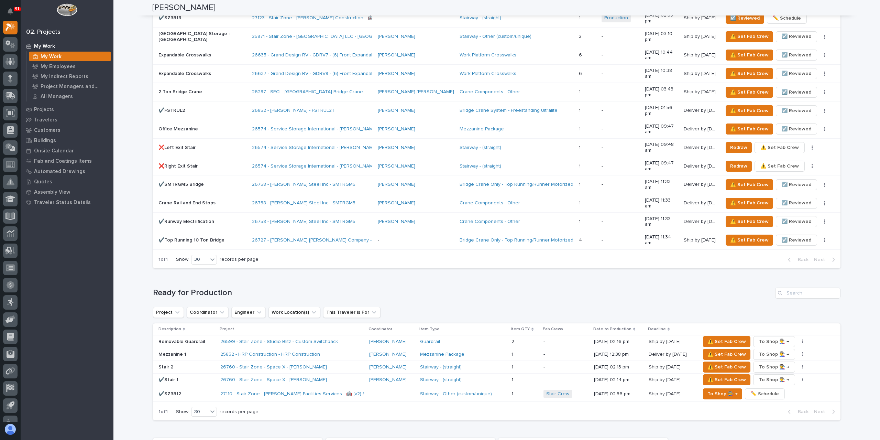
scroll to position [756, 0]
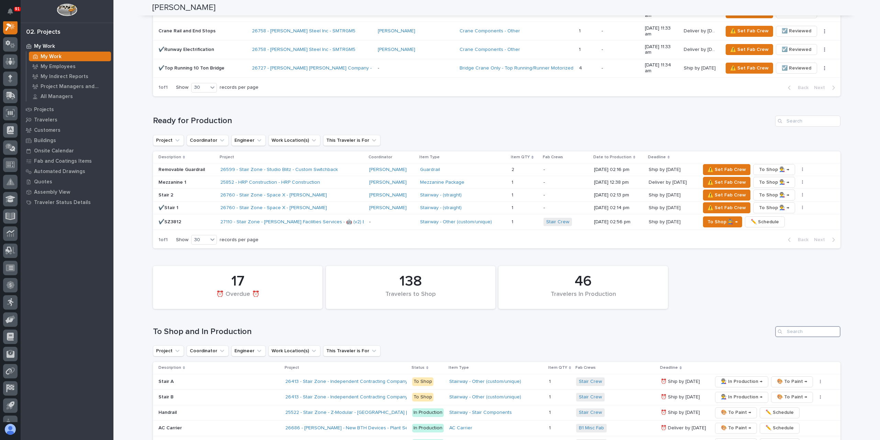
click at [794, 326] on input "Search" at bounding box center [807, 331] width 65 height 11
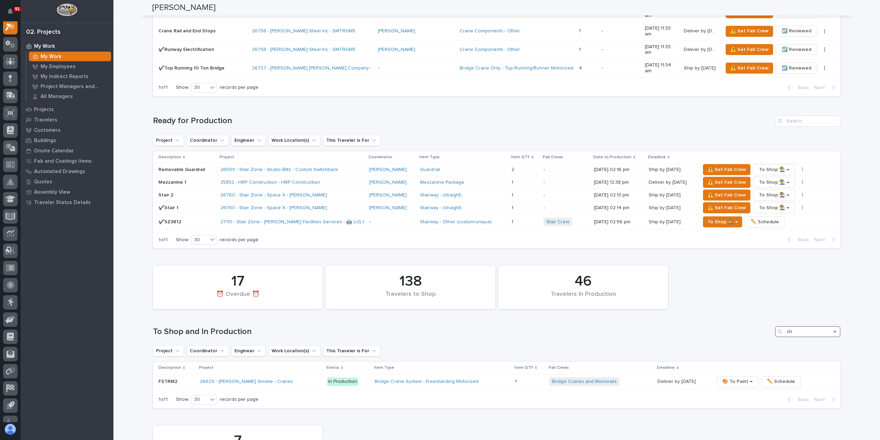
type input "c"
